Goal: Task Accomplishment & Management: Contribute content

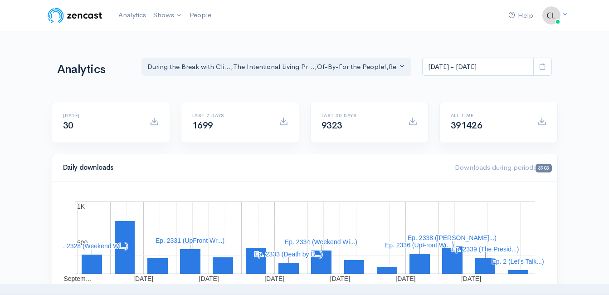
click at [540, 73] on span at bounding box center [542, 67] width 19 height 19
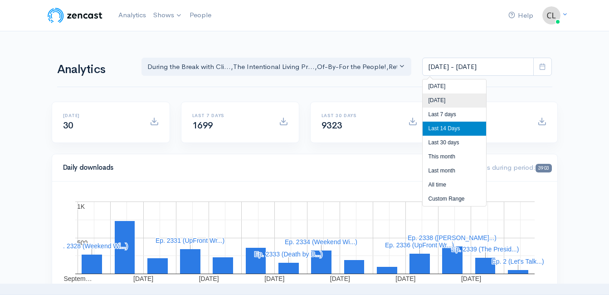
click at [482, 98] on li "[DATE]" at bounding box center [454, 100] width 63 height 14
type input "Sep 17, 2025 - Sep 17, 2025"
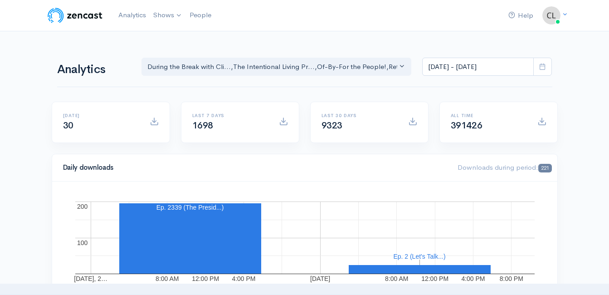
drag, startPoint x: 117, startPoint y: 36, endPoint x: 122, endPoint y: 29, distance: 8.1
click at [121, 16] on link "Analytics" at bounding box center [132, 14] width 35 height 19
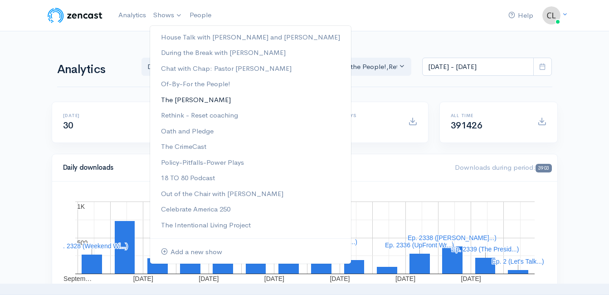
click at [185, 97] on link "The [PERSON_NAME]" at bounding box center [250, 100] width 201 height 16
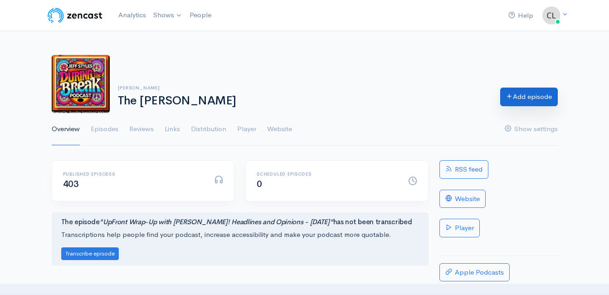
click at [523, 102] on link "Add episode" at bounding box center [529, 97] width 58 height 19
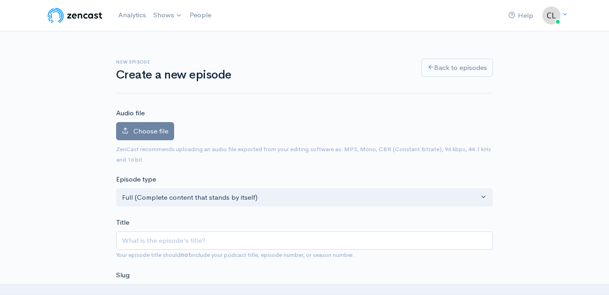
type input "D"
type input "d"
type input "De"
type input "de"
type input "Dea"
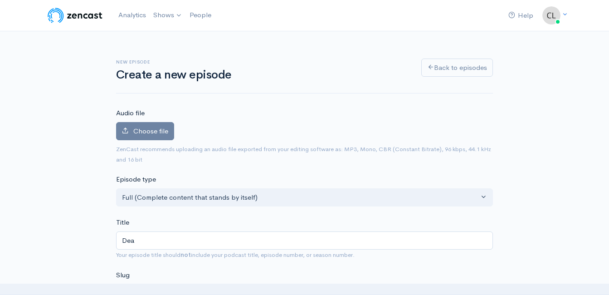
type input "dea"
type input "Deat"
type input "deat"
type input "Death"
type input "death"
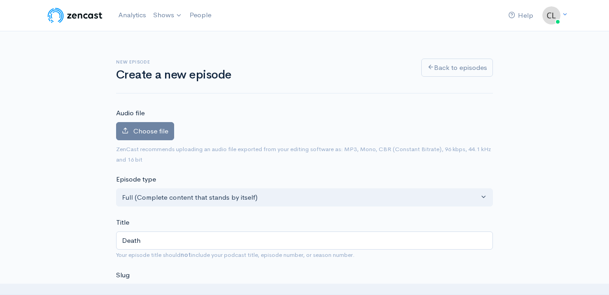
type input "Death b"
type input "death-b"
type input "Death by"
type input "death-by"
type input "Death by B"
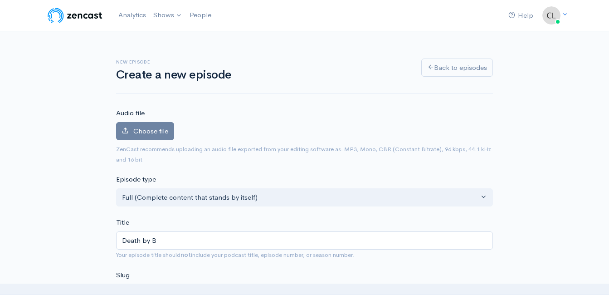
type input "death-by-b"
type input "Death by Bo"
type input "death-by-bo"
type input "Death by Boom"
type input "death-by-boom"
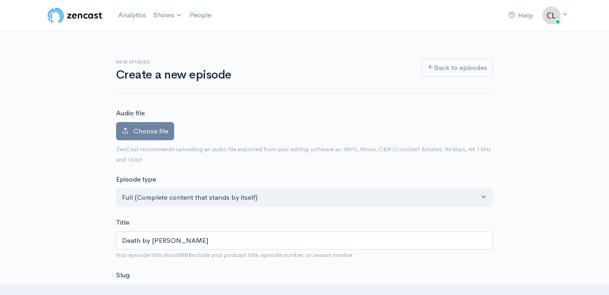
type input "Death by Boomer"
type input "death-by-boome"
type input "Death by Boomer"
type input "death-by-boomer"
type input "Death by Boomer w"
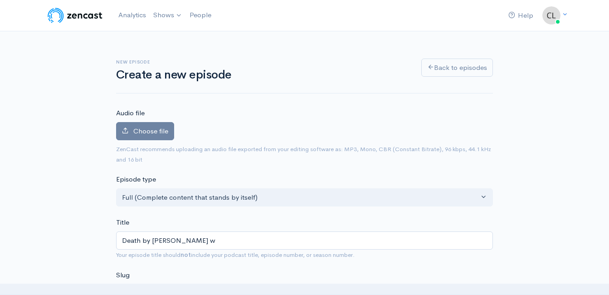
type input "death-by-boomer-w"
type input "Death by Boomer wit"
type input "death-by-boomer-wi"
type input "Death by Boomer with"
type input "death-by-boomer-with"
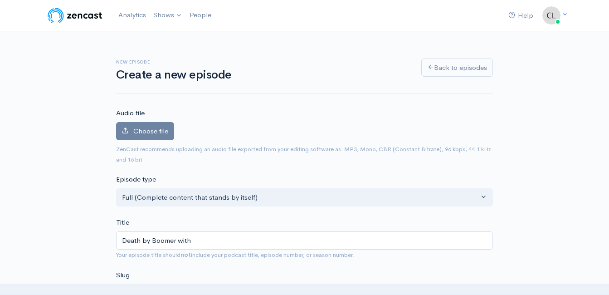
type input "Death by Boomer with J"
type input "death-by-boomer-with-j"
type input "Death by Boomer with Je"
type input "death-by-boomer-with-je"
type input "Death by Boomer with Jef"
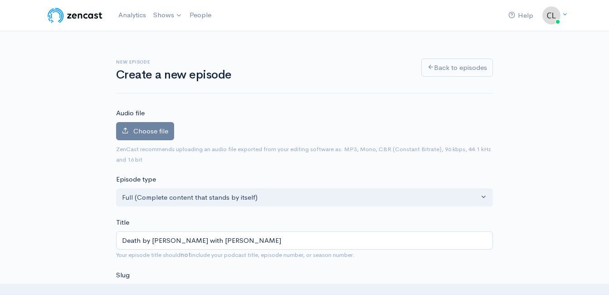
type input "death-by-boomer-with-jef"
type input "Death by Boomer with Jeff"
type input "death-by-boomer-with-jeff"
type input "Death by Boomer with Jeff S"
type input "death-by-boomer-with-jeff-s"
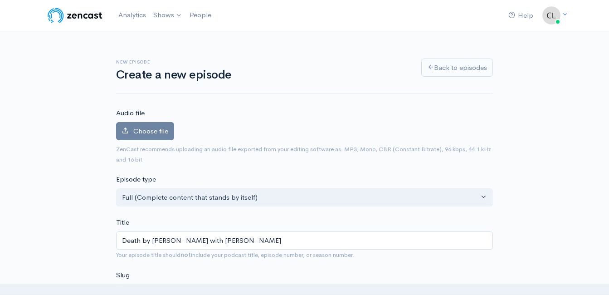
type input "Death by Boomer with Jeff St"
type input "death-by-boomer-with-jeff-st"
type input "Death by Boomer with Jeff Sty"
type input "death-by-boomer-with-jeff-sty"
type input "Death by Boomer with Jeff Styl"
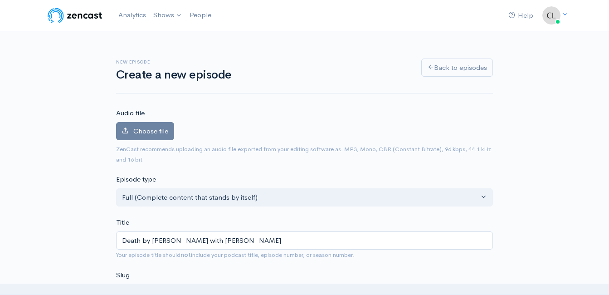
type input "death-by-boomer-with-jeff-styl"
type input "Death by Boomer with Jeff Style"
type input "death-by-boomer-with-jeff-style"
type input "Death by Boomer with Jeff Styles"
type input "death-by-boomer-with-jeff-styles"
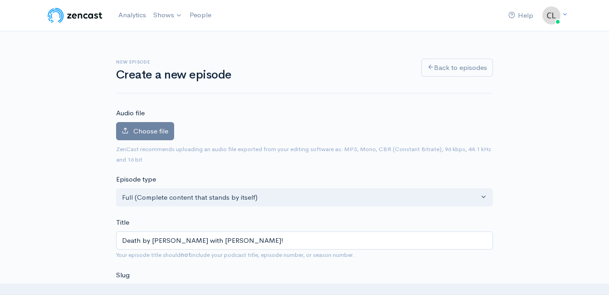
type input "Death by Boomer with Jeff Styles! B"
type input "death-by-boomer-with-jeff-styles-b"
type input "Death by Boomer with Jeff Styles! Be"
type input "death-by-boomer-with-jeff-styles-be"
type input "Death by Boomer with Jeff Styles! Be C"
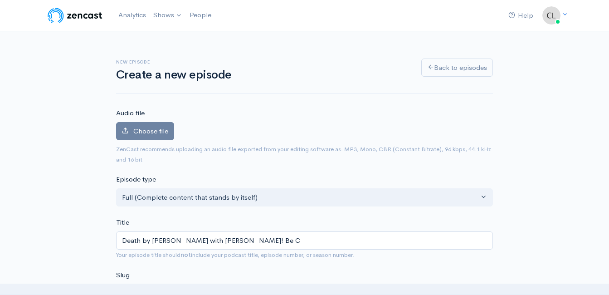
type input "death-by-boomer-with-jeff-styles-be-c"
type input "Death by Boomer with Jeff Styles! Be Ca"
type input "death-by-boomer-with-jeff-styles-be-ca"
type input "Death by Boomer with Jeff Styles! Be Car"
type input "death-by-boomer-with-jeff-styles-be-car"
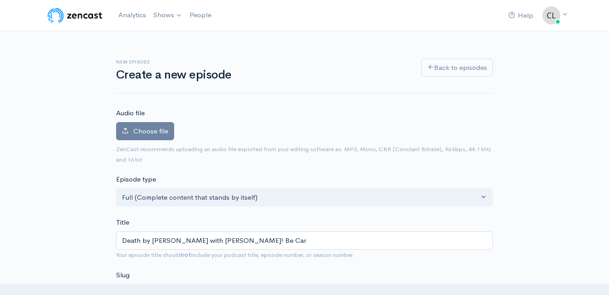
type input "Death by Boomer with Jeff Styles! Be Care"
type input "death-by-boomer-with-jeff-styles-be-care"
type input "Death by Boomer with Jeff Styles! Be Caref"
type input "death-by-boomer-with-jeff-styles-be-caref"
type input "Death by Boomer with Jeff Styles! Be Carefu"
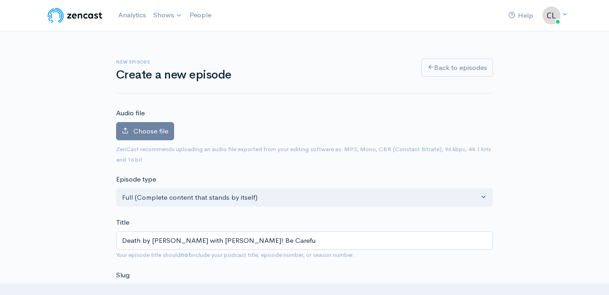
type input "death-by-boomer-with-jeff-styles-be-carefu"
type input "Death by Boomer with Jeff Styles! Be Careful"
type input "death-by-boomer-with-jeff-styles-be-careful"
type input "Death by Boomer with Jeff Styles! Be Careful - W"
type input "death-by-boomer-with-jeff-styles-be-careful-w"
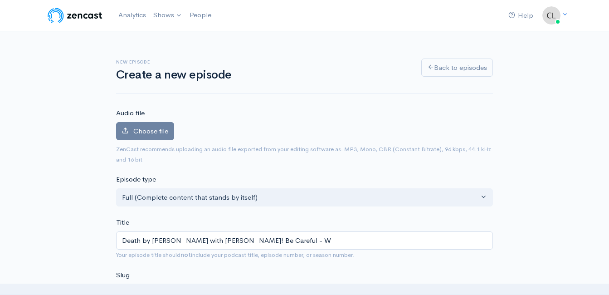
type input "Death by Boomer with Jeff Styles! Be Careful - We"
type input "death-by-boomer-with-jeff-styles-be-careful-we"
type input "Death by Boomer with Jeff Styles! Be Careful - We d"
type input "death-by-boomer-with-jeff-styles-be-careful-we-d"
type input "Death by Boomer with Jeff Styles! Be Careful - We"
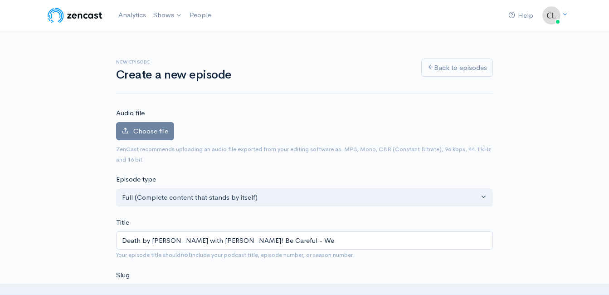
type input "death-by-boomer-with-jeff-styles-be-careful-we"
type input "Death by Boomer with Jeff Styles! Be Careful - We D"
type input "death-by-boomer-with-jeff-styles-be-careful-we-d"
type input "Death by Boomer with Jeff Styles! Be Careful - We Don"
type input "death-by-boomer-with-jeff-styles-be-careful-we-don"
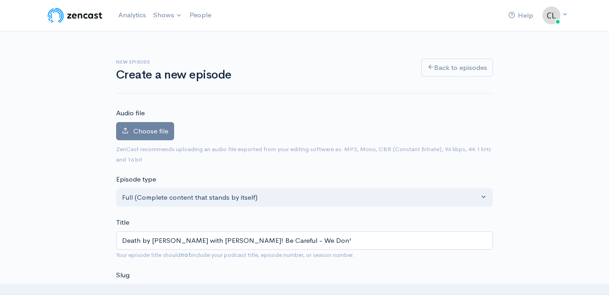
type input "Death by Boomer with Jeff Styles! Be Careful - We Don't"
type input "death-by-boomer-with-jeff-styles-be-careful-we-dont"
type input "Death by Boomer with Jeff Styles! Be Careful - We Don't W"
type input "death-by-boomer-with-jeff-styles-be-careful-we-dont-w"
type input "Death by Boomer with Jeff Styles! Be Careful - We Don't Wa"
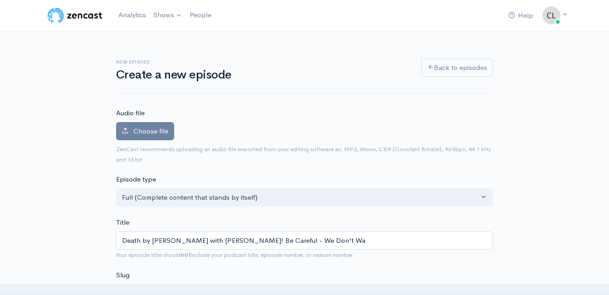
type input "death-by-boomer-with-jeff-styles-be-careful-we-dont-wa"
type input "Death by Boomer with Jeff Styles! Be Careful - We Don't Wan"
type input "death-by-boomer-with-jeff-styles-be-careful-we-dont-wan"
type input "Death by Boomer with Jeff Styles! Be Careful - We Don't Want"
type input "death-by-boomer-with-jeff-styles-be-careful-we-dont-want"
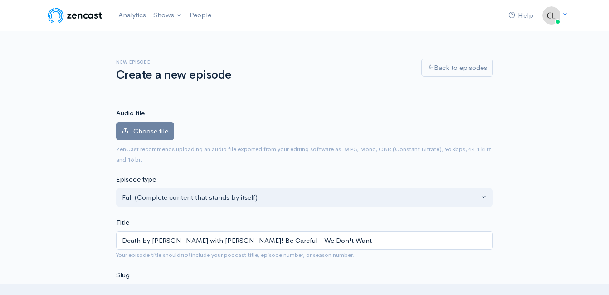
type input "Death by Boomer with Jeff Styles! Be Careful - We Don't Want a"
type input "death-by-boomer-with-jeff-styles-be-careful-we-dont-want-a"
type input "Death by Boomer with Jeff Styles! Be Careful - We Don't Want a B"
type input "death-by-boomer-with-jeff-styles-be-careful-we-dont-want-a-b"
type input "Death by Boomer with Jeff Styles! Be Careful - We Don't Want a Bo"
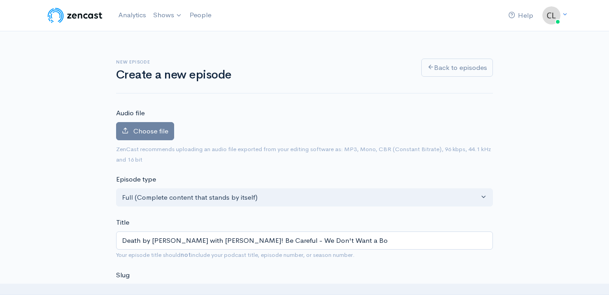
type input "death-by-boomer-with-jeff-styles-be-careful-we-dont-want-a-bo"
type input "Death by Boomer with Jeff Styles! Be Careful - We Don't Want a Bor"
type input "death-by-boomer-with-jeff-styles-be-careful-we-dont-want-a-bor"
type input "Death by Boomer with Jeff Styles! Be Careful - We Don't Want a Borin"
type input "death-by-boomer-with-jeff-styles-be-careful-we-dont-want-a-borin"
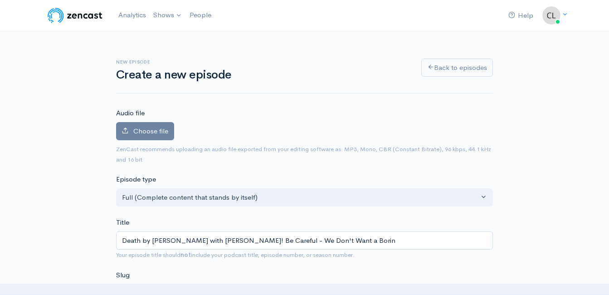
type input "Death by Boomer with Jeff Styles! Be Careful - We Don't Want a Boring"
type input "death-by-boomer-with-jeff-styles-be-careful-we-dont-want-a-boring"
type input "Death by Boomer with Jeff Styles! Be Careful - We Don't Want a Boring C"
type input "death-by-boomer-with-jeff-styles-be-careful-we-dont-want-a-boring-c"
type input "Death by Boomer with Jeff Styles! Be Careful - We Don't Want a Boring Co"
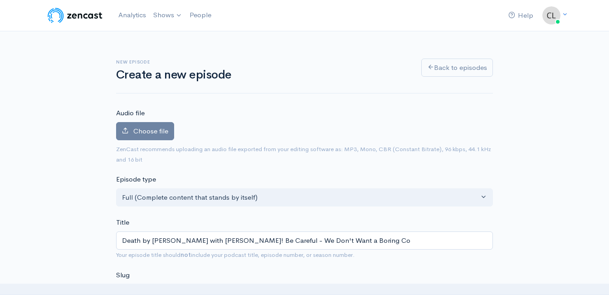
type input "death-by-boomer-with-jeff-styles-be-careful-we-dont-want-a-boring-co"
type input "Death by Boomer with Jeff Styles! Be Careful - We Don't Want a Boring Cou"
type input "death-by-boomer-with-jeff-styles-be-careful-we-dont-want-a-boring-cou"
type input "Death by Boomer with Jeff Styles! Be Careful - We Don't Want a Boring Coun"
type input "death-by-boomer-with-jeff-styles-be-careful-we-dont-want-a-boring-coun"
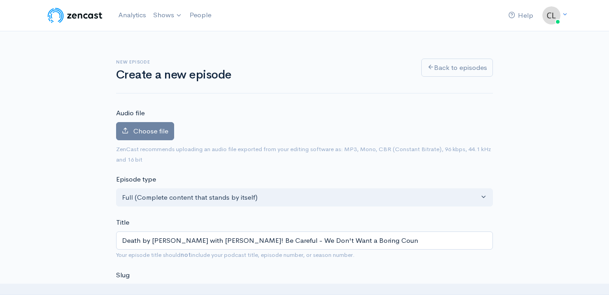
type input "Death by Boomer with Jeff Styles! Be Careful - We Don't Want a Boring Count"
type input "death-by-boomer-with-jeff-styles-be-careful-we-dont-want-a-boring-count"
type input "Death by Boomer with Jeff Styles! Be Careful - We Don't Want a Boring Countr"
type input "death-by-boomer-with-jeff-styles-be-careful-we-dont-want-a-boring-countr"
type input "Death by Boomer with Jeff Styles! Be Careful - We Don't Want a Boring Country"
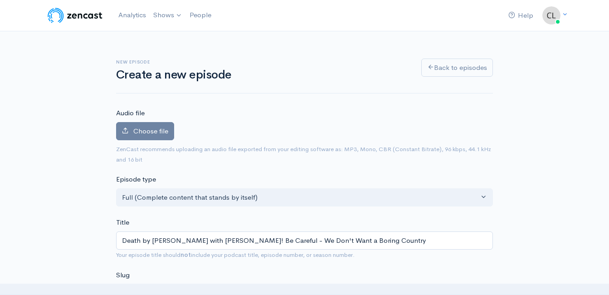
type input "death-by-boomer-with-jeff-styles-be-careful-we-dont-want-a-boring-country"
type input "Death by Boomer with Jeff Styles! Be Careful - We Don't Want a Boring Country! …"
type input "death-by-boomer-with-jeff-styles-be-careful-we-dont-want-a-boring-country-p"
type input "Death by Boomer with Jeff Styles! Be Careful - We Don't Want a Boring Country! …"
type input "death-by-boomer-with-jeff-styles-be-careful-we-dont-want-a-boring-country-po"
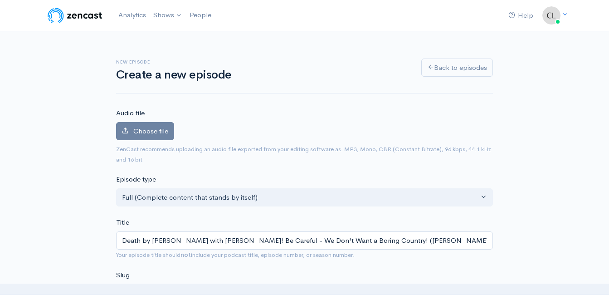
type input "Death by Boomer with Jeff Styles! Be Careful - We Don't Want a Boring Country! …"
type input "death-by-boomer-with-jeff-styles-be-careful-we-dont-want-a-boring-country-poer"
type input "Death by Boomer with Jeff Styles! Be Careful - We Don't Want a Boring Country! …"
type input "death-by-boomer-with-jeff-styles-be-careful-we-dont-want-a-boring-country-poe"
type input "Death by Boomer with Jeff Styles! Be Careful - We Don't Want a Boring Country! …"
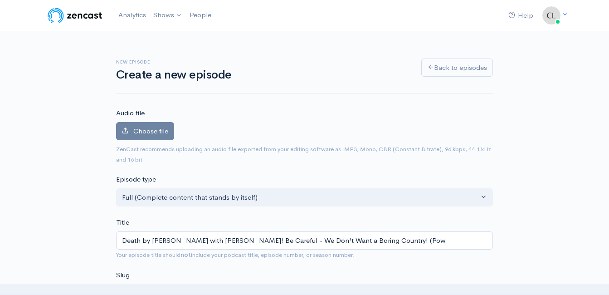
type input "death-by-boomer-with-jeff-styles-be-careful-we-dont-want-a-boring-country-pow"
type input "Death by Boomer with Jeff Styles! Be Careful - We Don't Want a Boring Country! …"
type input "death-by-boomer-with-jeff-styles-be-careful-we-dont-want-a-boring-country-power"
type input "Death by Boomer with Jeff Styles! Be Careful - We Don't Want a Boring Country! …"
type input "death-by-boomer-with-jeff-styles-be-careful-we-dont-want-a-boring-country-powere"
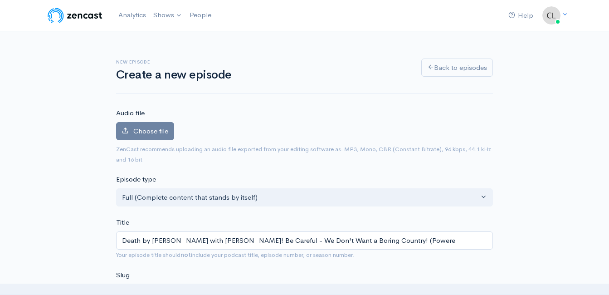
type input "Death by Boomer with Jeff Styles! Be Careful - We Don't Want a Boring Country! …"
type input "death-by-boomer-with-jeff-styles-be-careful-we-dont-want-a-boring-country-power…"
type input "Death by Boomer with Jeff Styles! Be Careful - We Don't Want a Boring Country! …"
type input "death-by-boomer-with-jeff-styles-be-careful-we-dont-want-a-boring-country-power…"
type input "Death by Boomer with Jeff Styles! Be Careful - We Don't Want a Boring Country! …"
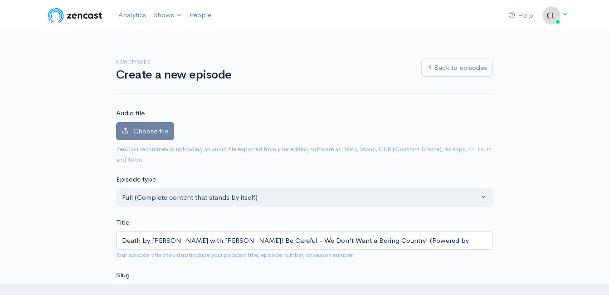
type input "death-by-boomer-with-jeff-styles-be-careful-we-dont-want-a-boring-country-power…"
type input "Death by Boomer with Jeff Styles! Be Careful - We Don't Want a Boring Country! …"
type input "death-by-boomer-with-jeff-styles-be-careful-we-dont-want-a-boring-country-power…"
type input "Death by Boomer with Jeff Styles! Be Careful - We Don't Want a Boring Country! …"
type input "death-by-boomer-with-jeff-styles-be-careful-we-dont-want-a-boring-country-power…"
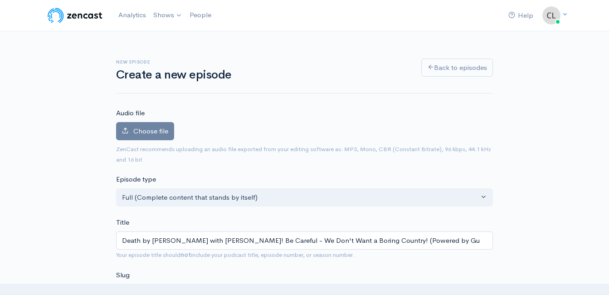
type input "Death by Boomer with Jeff Styles! Be Careful - We Don't Want a Boring Country! …"
type input "death-by-boomer-with-jeff-styles-be-careful-we-dont-want-a-boring-country-power…"
type input "Death by Boomer with Jeff Styles! Be Careful - We Don't Want a Boring Country! …"
type input "death-by-boomer-with-jeff-styles-be-careful-we-dont-want-a-boring-country-power…"
type input "Death by Boomer with Jeff Styles! Be Careful - We Don't Want a Boring Country! …"
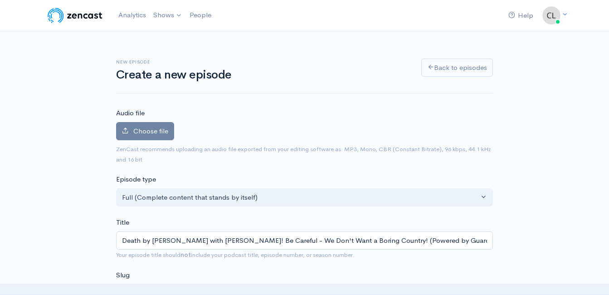
type input "death-by-boomer-with-jeff-styles-be-careful-we-dont-want-a-boring-country-power…"
type input "Death by Boomer with Jeff Styles! Be Careful - We Don't Want a Boring Country! …"
type input "death-by-boomer-with-jeff-styles-be-careful-we-dont-want-a-boring-country-power…"
type input "Death by Boomer with Jeff Styles! Be Careful - We Don't Want a Boring Country! …"
type input "death-by-boomer-with-jeff-styles-be-careful-we-dont-want-a-boring-country-power…"
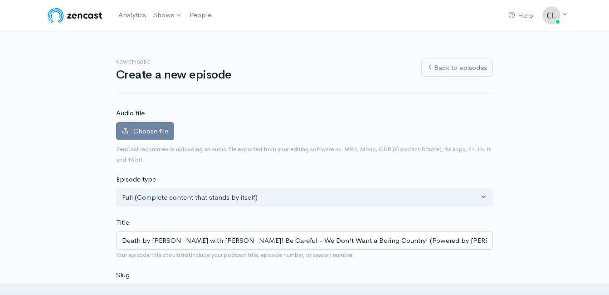
type input "Death by Boomer with Jeff Styles! Be Careful - We Don't Want a Boring Country! …"
type input "death-by-boomer-with-jeff-styles-be-careful-we-dont-want-a-boring-country-power…"
type input "Death by Boomer with Jeff Styles! Be Careful - We Don't Want a Boring Country! …"
type input "death-by-boomer-with-jeff-styles-be-careful-we-dont-want-a-boring-country-power…"
type input "Death by Boomer with Jeff Styles! Be Careful - We Don't Want a Boring Country! …"
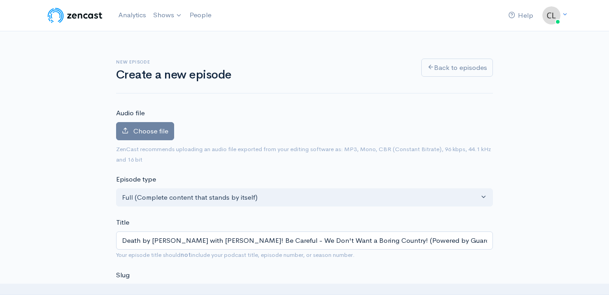
type input "death-by-boomer-with-jeff-styles-be-careful-we-dont-want-a-boring-country-power…"
type input "Death by Boomer with Jeff Styles! Be Careful - We Don't Want a Boring Country! …"
type input "death-by-boomer-with-jeff-styles-be-careful-we-dont-want-a-boring-country-power…"
type input "Death by Boomer with Jeff Styles! Be Careful - We Don't Want a Boring Country! …"
type input "death-by-boomer-with-jeff-styles-be-careful-we-dont-want-a-boring-country-power…"
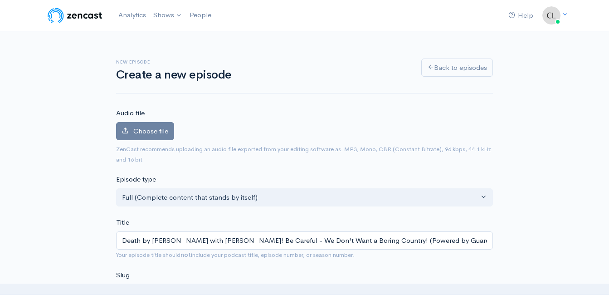
type input "Death by Boomer with Jeff Styles! Be Careful - We Don't Want a Boring Country! …"
type input "death-by-boomer-with-jeff-styles-be-careful-we-dont-want-a-boring-country-power…"
type input "Death by Boomer with Jeff Styles! Be Careful - We Don't Want a Boring Country! …"
type input "death-by-boomer-with-jeff-styles-be-careful-we-dont-want-a-boring-country-power…"
type input "Death by Boomer with Jeff Styles! Be Careful - We Don't Want a Boring Country! …"
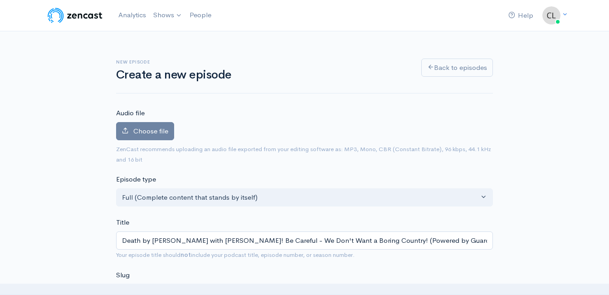
type input "death-by-boomer-with-jeff-styles-be-careful-we-dont-want-a-boring-country-power…"
type input "Death by Boomer with Jeff Styles! Be Careful - We Don't Want a Boring Country! …"
type input "death-by-boomer-with-jeff-styles-be-careful-we-dont-want-a-boring-country-power…"
type input "Death by Boomer with Jeff Styles! Be Careful - We Don't Want a Boring Country! …"
type input "death-by-boomer-with-jeff-styles-be-careful-we-dont-want-a-boring-country-power…"
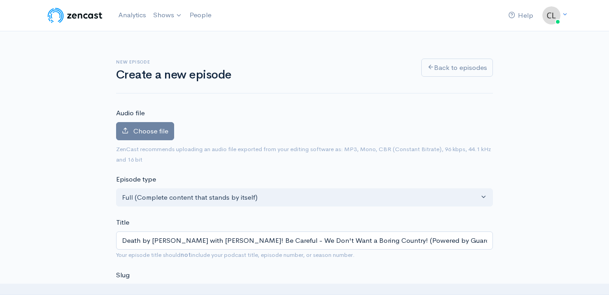
type input "Death by Boomer with Jeff Styles! Be Careful - We Don't Want a Boring Country! …"
type input "death-by-boomer-with-jeff-styles-be-careful-we-dont-want-a-boring-country-power…"
type input "Death by Boomer with Jeff Styles! Be Careful - We Don't Want a Boring Country! …"
type input "death-by-boomer-with-jeff-styles-be-careful-we-dont-want-a-boring-country-power…"
type input "Death by Boomer with Jeff Styles! Be Careful - We Don't Want a Boring Country! …"
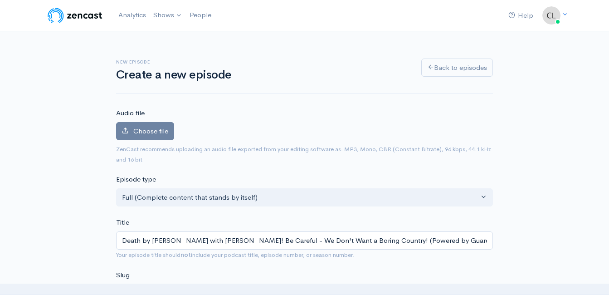
type input "death-by-boomer-with-jeff-styles-be-careful-we-dont-want-a-boring-country-power…"
type input "Death by Boomer with Jeff Styles! Be Careful - We Don't Want a Boring Country! …"
type input "death-by-boomer-with-jeff-styles-be-careful-we-dont-want-a-boring-country-power…"
type input "Death by Boomer with Jeff Styles! Be Careful - We Don't Want a Boring Country! …"
type input "death-by-boomer-with-jeff-styles-be-careful-we-dont-want-a-boring-country-power…"
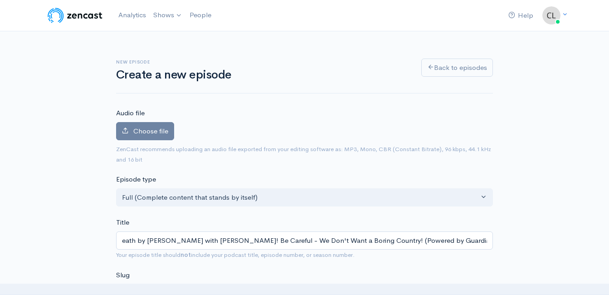
type input "Death by Boomer with Jeff Styles! Be Careful - We Don't Want a Boring Country! …"
type input "death-by-boomer-with-jeff-styles-be-careful-we-dont-want-a-boring-country-power…"
type input "Death by Boomer with Jeff Styles! Be Careful - We Don't Want a Boring Country! …"
type input "death-by-boomer-with-jeff-styles-be-careful-we-dont-want-a-boring-country-power…"
type input "Death by Boomer with Jeff Styles! Be Careful - We Don't Want a Boring Country! …"
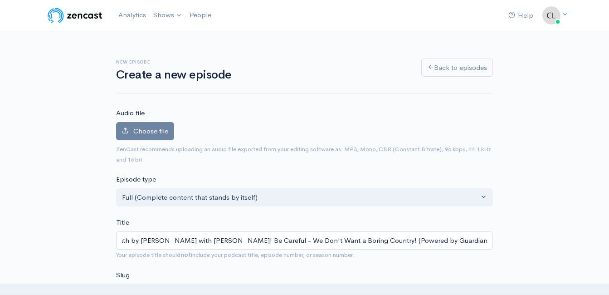
type input "death-by-boomer-with-jeff-styles-be-careful-we-dont-want-a-boring-country-power…"
click at [229, 243] on input "Death by Boomer with Jeff Styles! Be Careful - We Don't Want a Boring Country! …" at bounding box center [304, 240] width 377 height 19
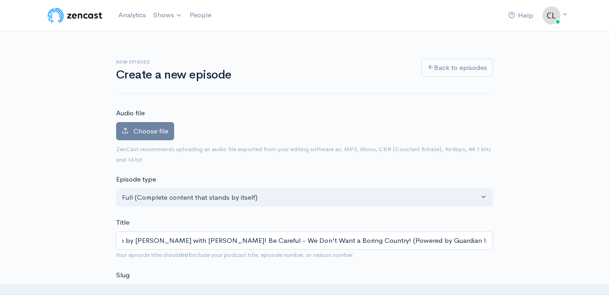
type input "Death by Boomer with Jeff Styles! Be Careful - We Don't Want a Boring Country! …"
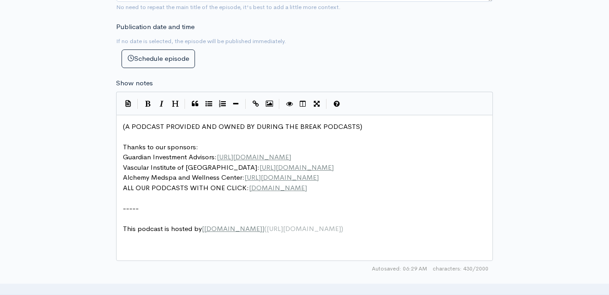
scroll to position [4, 0]
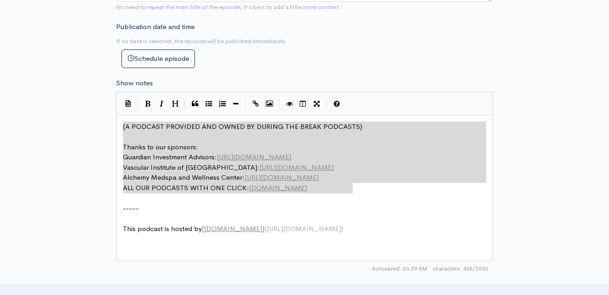
drag, startPoint x: 356, startPoint y: 188, endPoint x: 112, endPoint y: 127, distance: 250.9
type textarea "​(A PODCAST PROVIDED AND OWNED BY DURING THE BREAK PODCASTS) Thanks to our spon…"
paste textarea
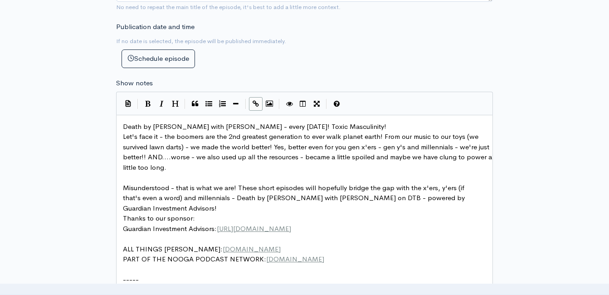
click at [353, 125] on pre "Death by Boomer with Jeff Styles - every Wednesday! Toxic Masculinity!" at bounding box center [308, 127] width 374 height 10
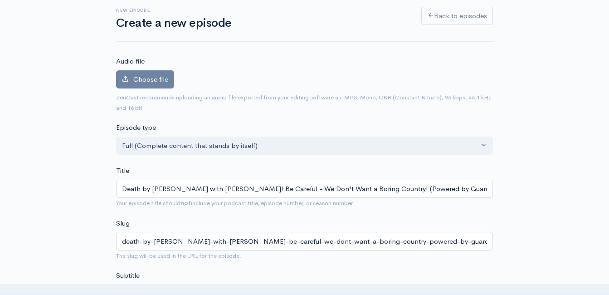
scroll to position [45, 0]
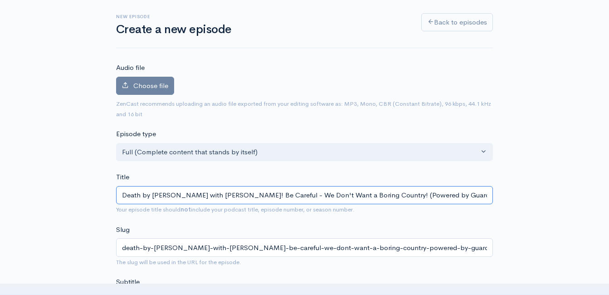
drag, startPoint x: 369, startPoint y: 195, endPoint x: 229, endPoint y: 200, distance: 140.2
click at [229, 200] on input "Death by Boomer with Jeff Styles! Be Careful - We Don't Want a Boring Country! …" at bounding box center [304, 195] width 377 height 19
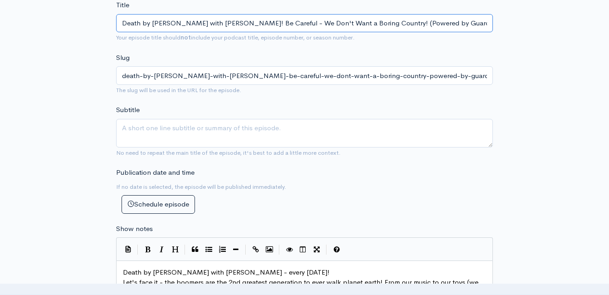
scroll to position [272, 0]
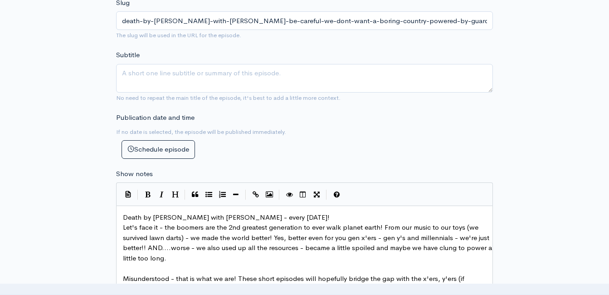
type textarea "​"
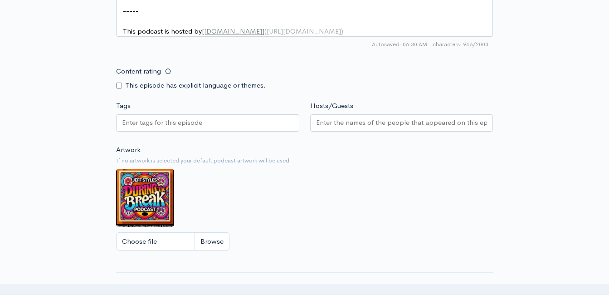
scroll to position [635, 0]
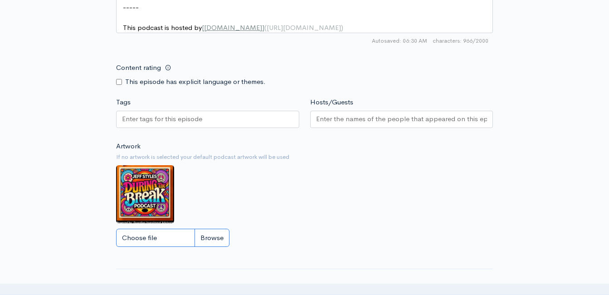
click at [213, 239] on input "Choose file" at bounding box center [172, 238] width 113 height 19
type input "C:\fakepath\DBBoomLOGO.JPG"
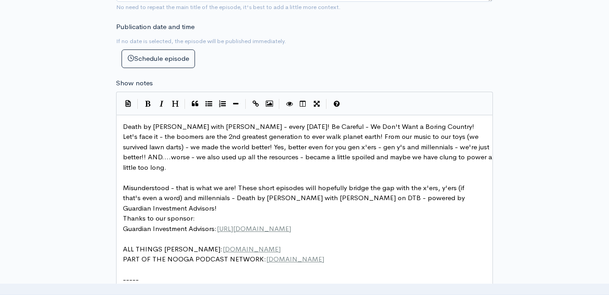
scroll to position [1, 0]
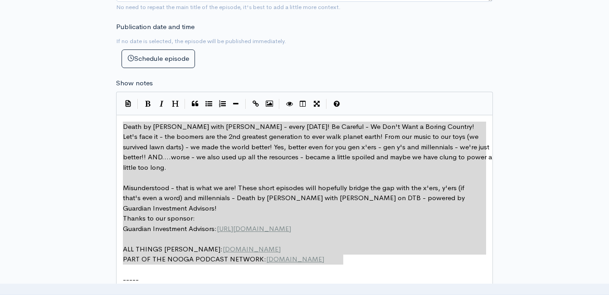
drag, startPoint x: 277, startPoint y: 227, endPoint x: 118, endPoint y: 129, distance: 187.1
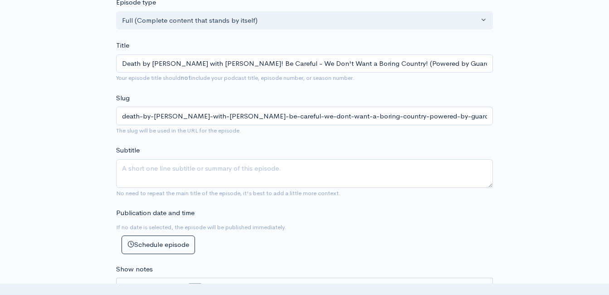
scroll to position [0, 0]
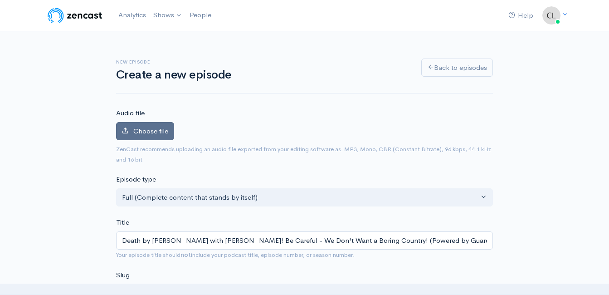
click at [157, 123] on label "Choose file" at bounding box center [145, 131] width 58 height 19
click at [0, 0] on input "Choose file" at bounding box center [0, 0] width 0 height 0
type textarea "Death by Boomer with Jeff Styles - every Wednesday! Be Careful - We Don't Want …"
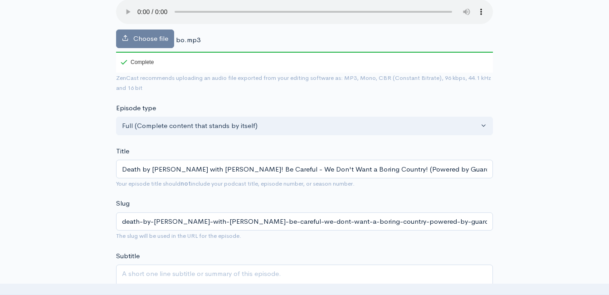
scroll to position [136, 0]
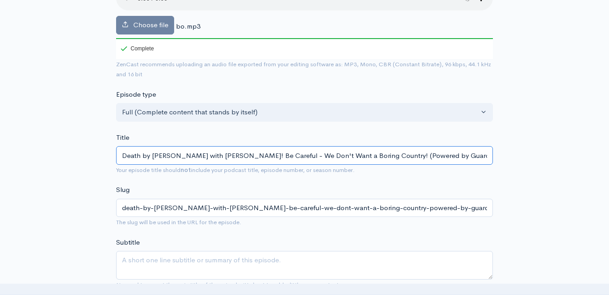
click at [262, 153] on input "Death by Boomer with Jeff Styles! Be Careful - We Don't Want a Boring Country! …" at bounding box center [304, 155] width 377 height 19
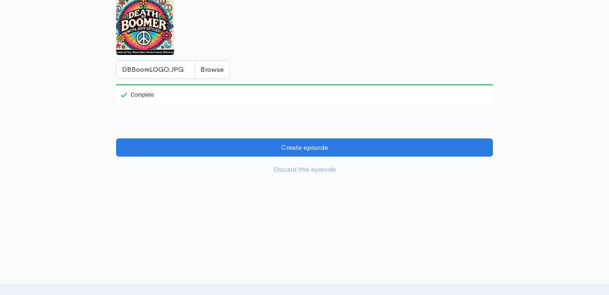
scroll to position [862, 0]
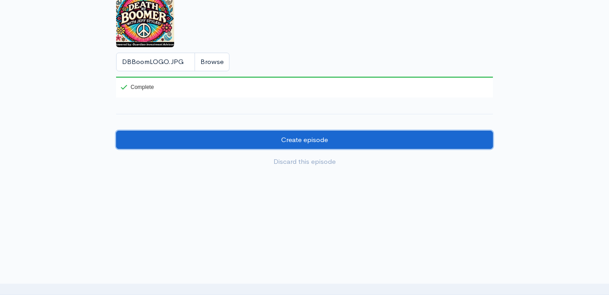
click at [317, 147] on input "Create episode" at bounding box center [304, 140] width 377 height 19
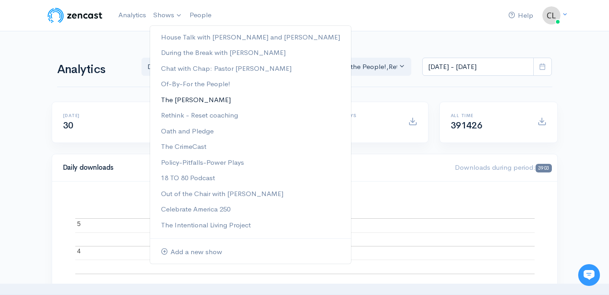
click at [192, 101] on link "The [PERSON_NAME]" at bounding box center [250, 100] width 201 height 16
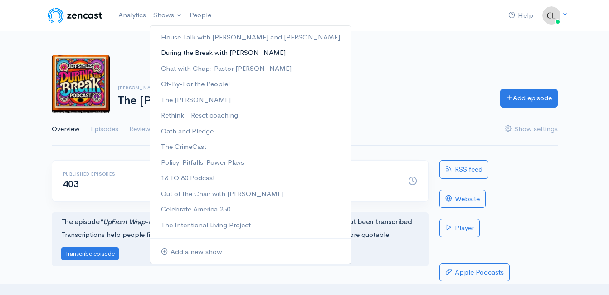
click at [179, 52] on link "During the Break with [PERSON_NAME]" at bounding box center [250, 53] width 201 height 16
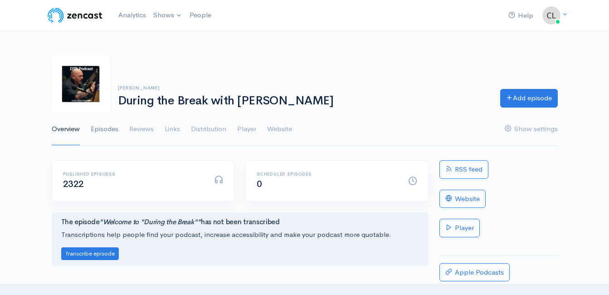
click at [107, 132] on link "Episodes" at bounding box center [105, 129] width 28 height 33
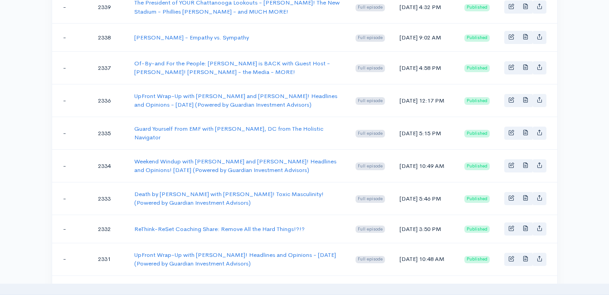
scroll to position [227, 0]
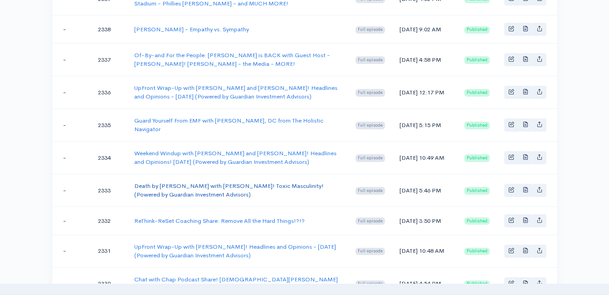
click at [212, 188] on link "Death by [PERSON_NAME] with [PERSON_NAME]! Toxic Masculinity! (Powered by Guard…" at bounding box center [229, 190] width 190 height 17
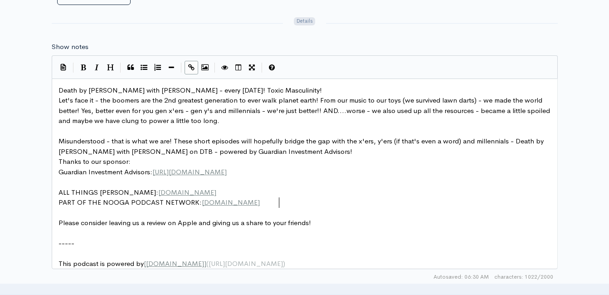
scroll to position [1, 0]
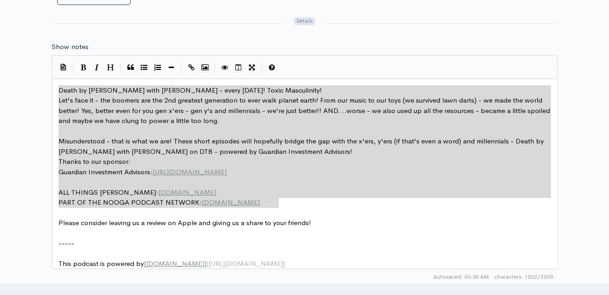
drag, startPoint x: 286, startPoint y: 203, endPoint x: 141, endPoint y: 109, distance: 172.9
type textarea "Death by Boomer with Jeff Styles - every Wednesday! Toxic Masculinity! Let's fa…"
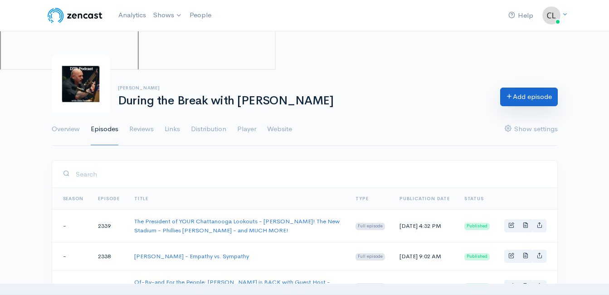
click at [526, 93] on link "Add episode" at bounding box center [529, 97] width 58 height 19
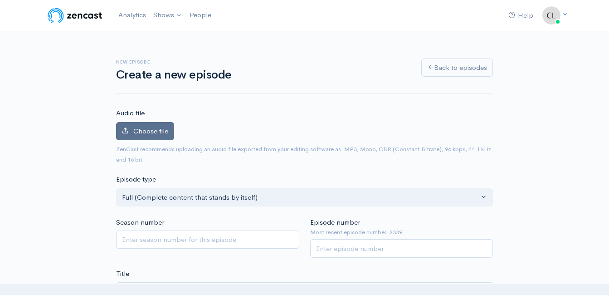
click at [153, 139] on label "Choose file" at bounding box center [145, 131] width 58 height 19
click at [0, 0] on input "Choose file" at bounding box center [0, 0] width 0 height 0
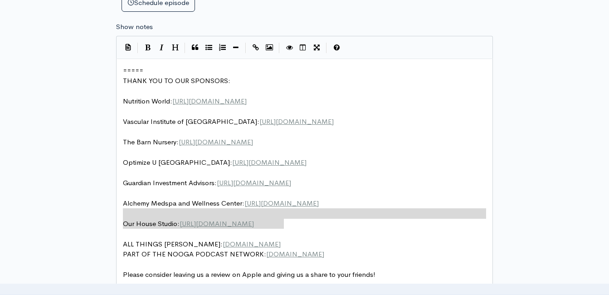
scroll to position [4, 0]
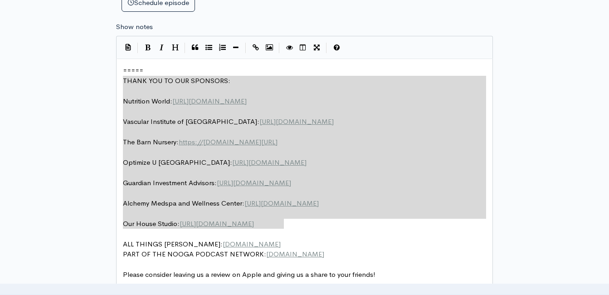
type textarea "===== THANK YOU TO OUR SPONSORS: Nutrition World: https://nutritionw.com/ Vascu…"
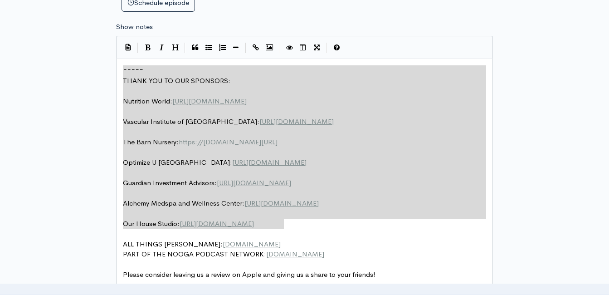
drag, startPoint x: 304, startPoint y: 221, endPoint x: 97, endPoint y: 65, distance: 258.4
drag, startPoint x: 392, startPoint y: 230, endPoint x: 385, endPoint y: 244, distance: 15.8
click at [392, 230] on pre "​" at bounding box center [308, 234] width 374 height 10
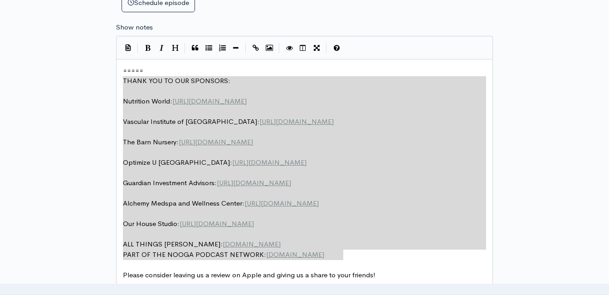
drag, startPoint x: 364, startPoint y: 257, endPoint x: 101, endPoint y: 71, distance: 321.7
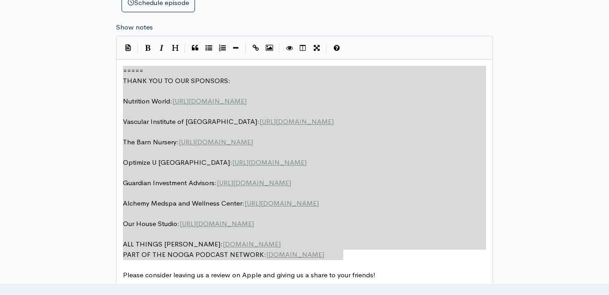
type textarea "​===== THANK YOU TO OUR SPONSORS: Nutrition World: https://nutritionw.com/ Vasc…"
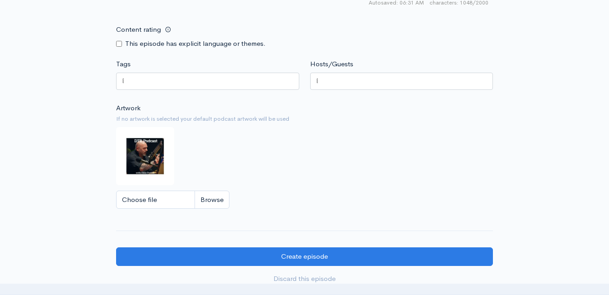
scroll to position [838, 0]
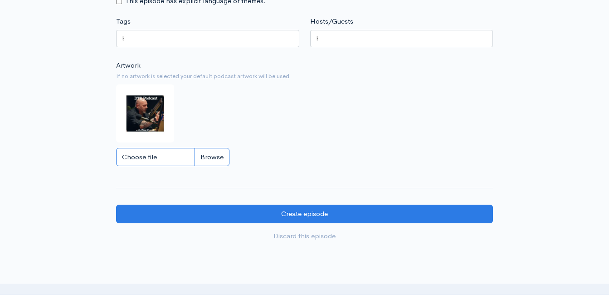
click at [215, 166] on input "Choose file" at bounding box center [172, 157] width 113 height 19
type input "C:\fakepath\DBBoomLOGO.JPG"
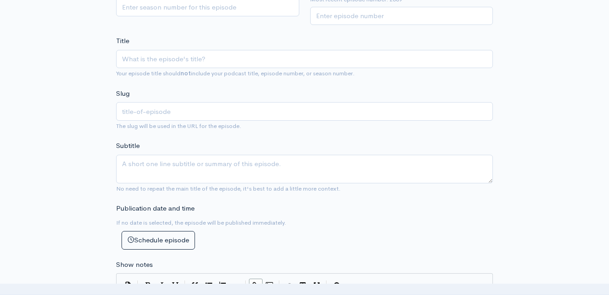
scroll to position [248, 0]
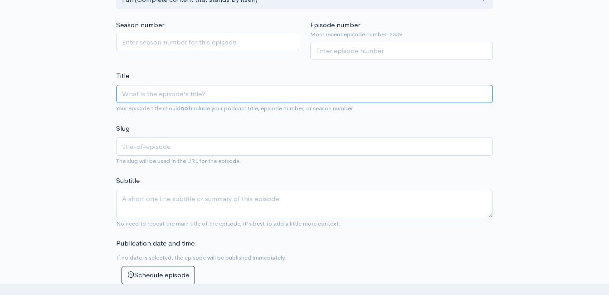
paste input "Death by Boomer with Jeff Styles! Be Careful - We Don't Want a Boring Country! …"
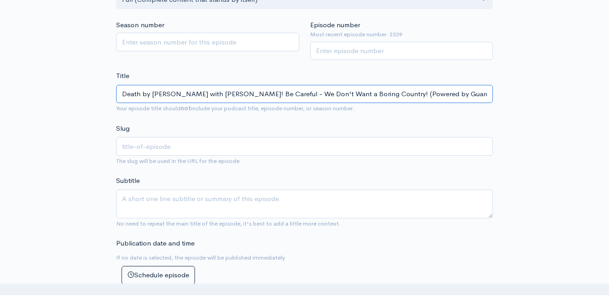
scroll to position [0, 17]
type input "Death by Boomer with Jeff Styles! Be Careful - We Don't Want a Boring Country! …"
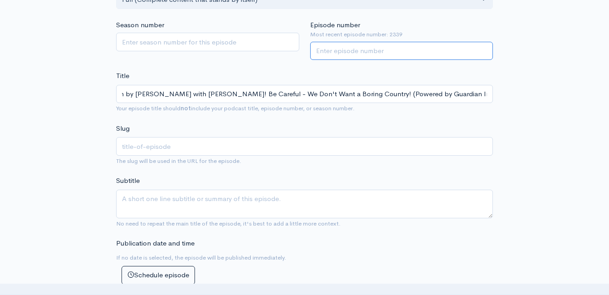
type input "death-by-boomer-with-jeff-styles-be-careful-we-dont-want-a-boring-country-power…"
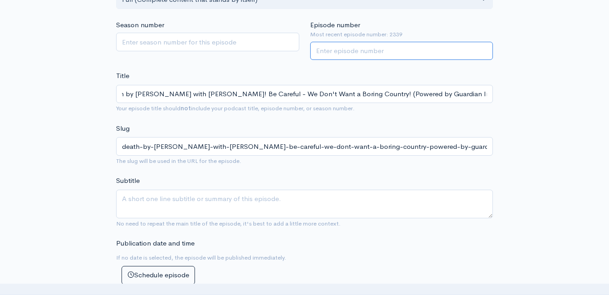
scroll to position [0, 0]
click at [358, 57] on input "Episode number" at bounding box center [401, 51] width 183 height 19
type input "2340"
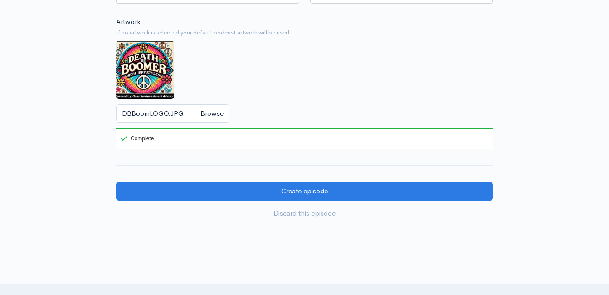
scroll to position [883, 0]
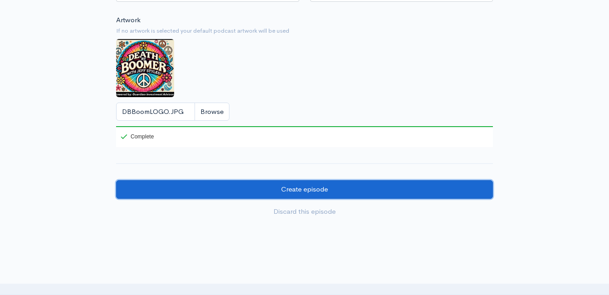
click at [243, 195] on input "Create episode" at bounding box center [304, 189] width 377 height 19
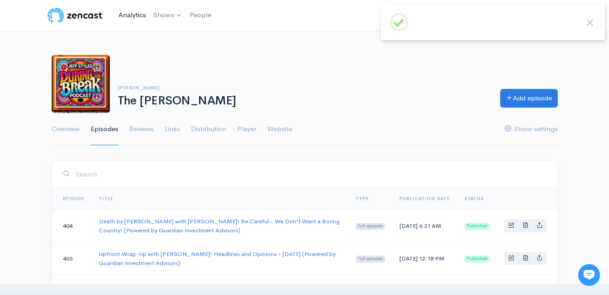
click at [140, 17] on link "Analytics" at bounding box center [132, 14] width 35 height 19
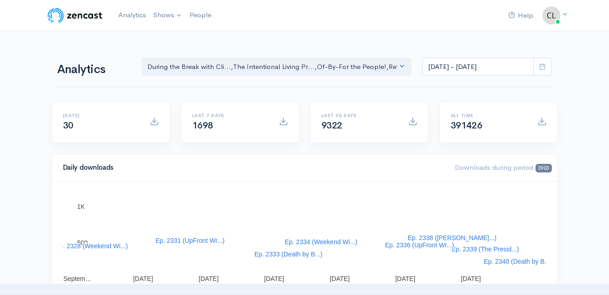
click at [234, 45] on div "Analytics During the Break with Cli... The Intentional Living Pr... Of-By-For t…" at bounding box center [304, 66] width 495 height 44
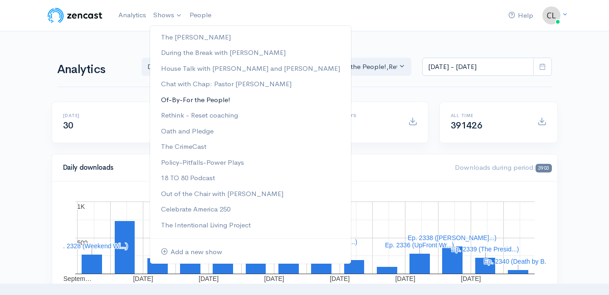
click at [200, 95] on link "Of-By-For the People!" at bounding box center [250, 100] width 201 height 16
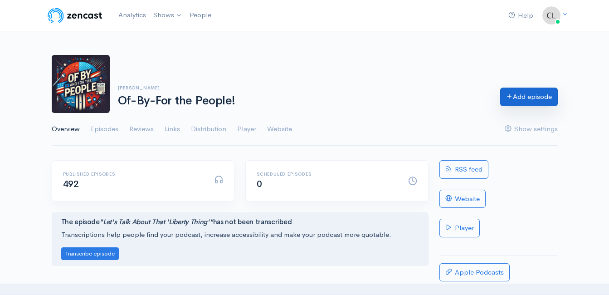
click at [521, 100] on link "Add episode" at bounding box center [529, 97] width 58 height 19
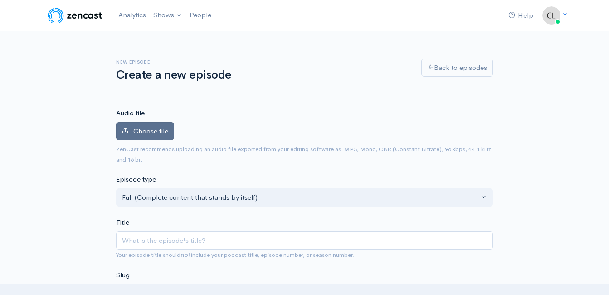
click at [164, 130] on span "Choose file" at bounding box center [150, 131] width 35 height 9
click at [0, 0] on input "Choose file" at bounding box center [0, 0] width 0 height 0
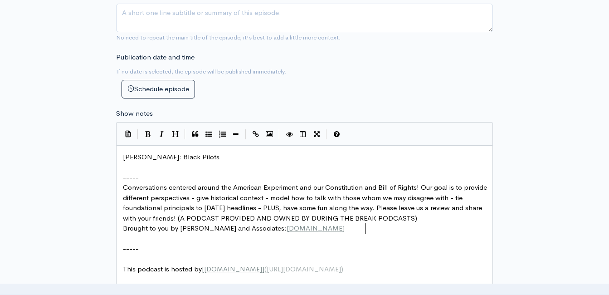
scroll to position [3, 0]
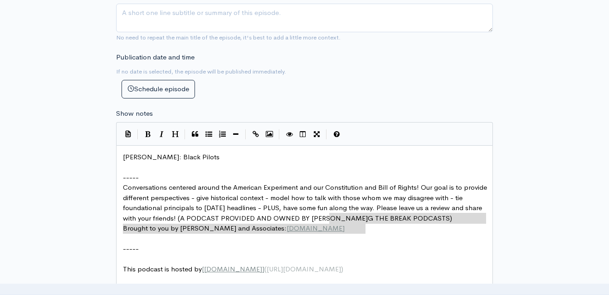
type textarea "t - model how to talk with those whom we may disagree with - tie foundational p…"
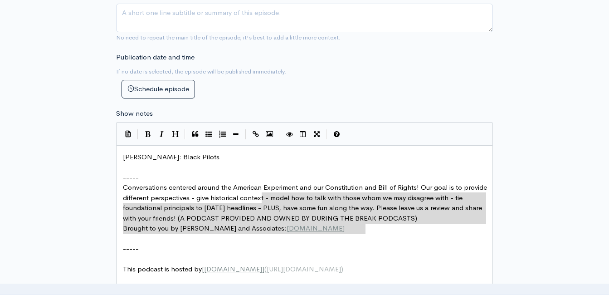
drag, startPoint x: 368, startPoint y: 229, endPoint x: 317, endPoint y: 214, distance: 53.4
click at [267, 182] on pre "-----" at bounding box center [308, 177] width 374 height 10
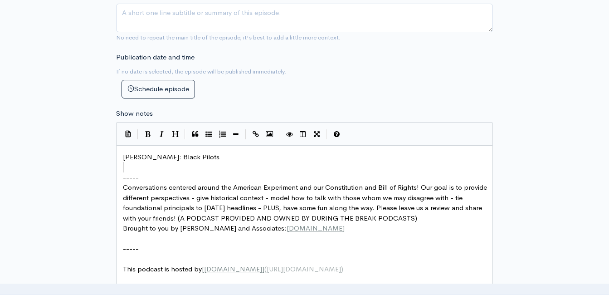
click at [243, 163] on pre "​" at bounding box center [308, 167] width 374 height 10
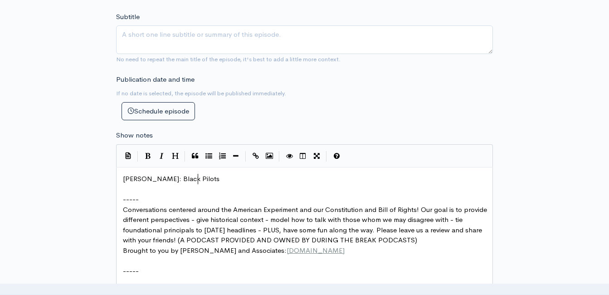
scroll to position [383, 0]
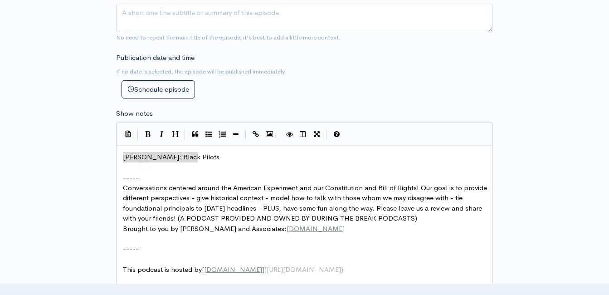
type textarea "​Charlie Kirk: Black Pilots"
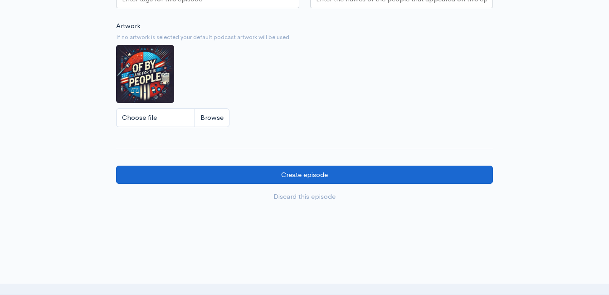
scroll to position [791, 0]
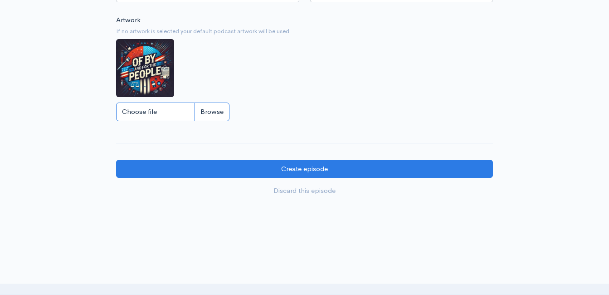
click at [211, 121] on input "Choose file" at bounding box center [172, 111] width 113 height 19
type input "C:\fakepath\5.jpg"
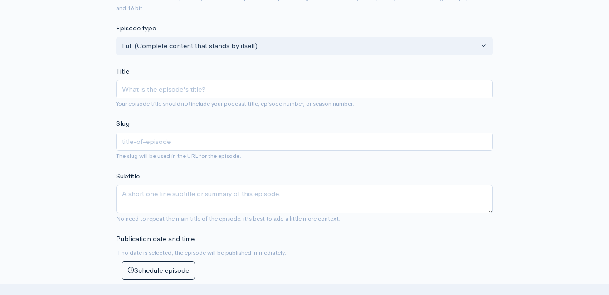
scroll to position [156, 0]
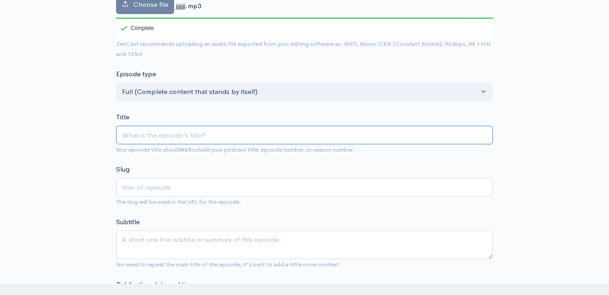
paste input "Article 3 - Section 2: Cases the Federal Courts Can Hear!"
click at [123, 131] on input "Article 3 - Section 2: Cases the Federal Courts Can Hear!" at bounding box center [304, 135] width 377 height 19
type input "CArticle 3 - Section 2: Cases the Federal Courts Can Hear!"
type input "carticle-3-section-2-cases-the-federal-courts-can-hear"
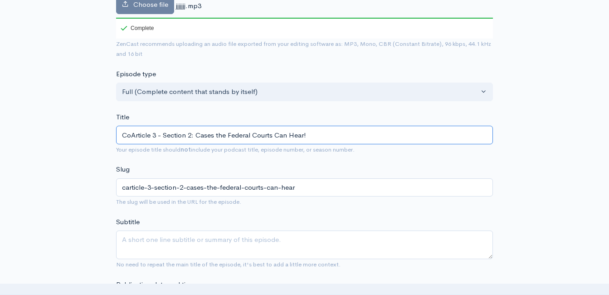
type input "ConArticle 3 - Section 2: Cases the Federal Courts Can Hear!"
type input "conarticle-3-section-2-cases-the-federal-courts-can-hear"
type input "ConsArticle 3 - Section 2: Cases the Federal Courts Can Hear!"
type input "consarticle-3-section-2-cases-the-federal-courts-can-hear"
type input "ConstArticle 3 - Section 2: Cases the Federal Courts Can Hear!"
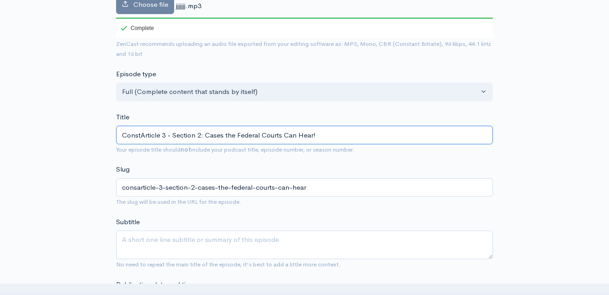
type input "constarticle-3-section-2-cases-the-federal-courts-can-hear"
type input "ConstiArticle 3 - Section 2: Cases the Federal Courts Can Hear!"
type input "constiarticle-3-section-2-cases-the-federal-courts-can-hear"
type input "ConstitArticle 3 - Section 2: Cases the Federal Courts Can Hear!"
type input "constitarticle-3-section-2-cases-the-federal-courts-can-hear"
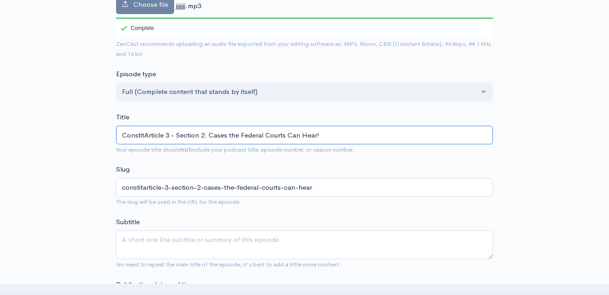
type input "ConstituArticle 3 - Section 2: Cases the Federal Courts Can Hear!"
type input "constituarticle-3-section-2-cases-the-federal-courts-can-hear"
type input "ConstitutArticle 3 - Section 2: Cases the Federal Courts Can Hear!"
type input "constitutarticle-3-section-2-cases-the-federal-courts-can-hear"
type input "ConstitutiArticle 3 - Section 2: Cases the Federal Courts Can Hear!"
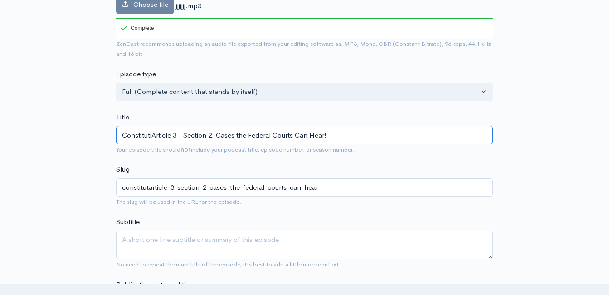
type input "constitutiarticle-3-section-2-cases-the-federal-courts-can-hear"
type input "ConstitutionArticle 3 - Section 2: Cases the Federal Courts Can Hear!"
type input "constitutionarticle-3-section-2-cases-the-federal-courts-can-hear"
type input "ConstitutionaArticle 3 - Section 2: Cases the Federal Courts Can Hear!"
type input "constitutionaarticle-3-section-2-cases-the-federal-courts-can-hear"
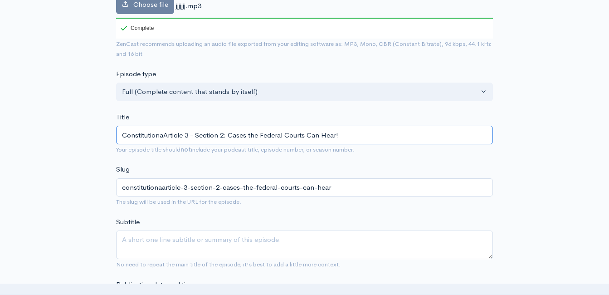
type input "ConstitutionalArticle 3 - Section 2: Cases the Federal Courts Can Hear!"
type input "constitutionalarticle-3-section-2-cases-the-federal-courts-can-hear"
type input "Constitutional Article 3 - Section 2: Cases the Federal Courts Can Hear!"
type input "constitutional-article-3-section-2-cases-the-federal-courts-can-hear"
type input "Constitutional DArticle 3 - Section 2: Cases the Federal Courts Can Hear!"
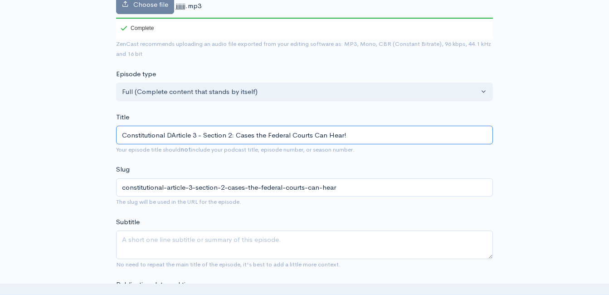
type input "constitutional-darticle-3-section-2-cases-the-federal-courts-can-hear"
type input "Constitutional DeArticle 3 - Section 2: Cases the Federal Courts Can Hear!"
type input "constitutional-dearticle-3-section-2-cases-the-federal-courts-can-hear"
type input "Constitutional DeeArticle 3 - Section 2: Cases the Federal Courts Can Hear!"
type input "constitutional-deearticle-3-section-2-cases-the-federal-courts-can-hear"
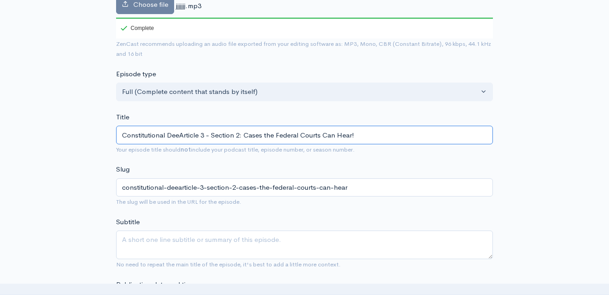
type input "Constitutional DeepArticle 3 - Section 2: Cases the Federal Courts Can Hear!"
type input "constitutional-deeparticle-3-section-2-cases-the-federal-courts-can-hear"
type input "Constitutional Deep Article 3 - Section 2: Cases the Federal Courts Can Hear!"
type input "constitutional-deep-article-3-section-2-cases-the-federal-courts-can-hear"
type input "Constitutional Deep DArticle 3 - Section 2: Cases the Federal Courts Can Hear!"
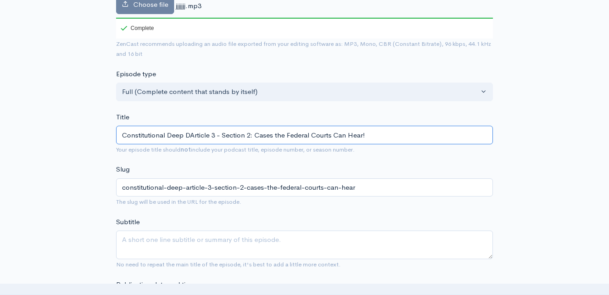
type input "constitutional-deep-darticle-3-section-2-cases-the-federal-courts-can-hear"
type input "Constitutional Deep DiArticle 3 - Section 2: Cases the Federal Courts Can Hear!"
type input "constitutional-deep-diarticle-3-section-2-cases-the-federal-courts-can-hear"
type input "Constitutional Deep DivArticle 3 - Section 2: Cases the Federal Courts Can Hear!"
type input "constitutional-deep-divarticle-3-section-2-cases-the-federal-courts-can-hear"
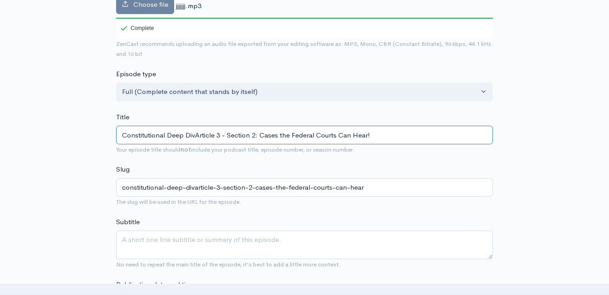
type input "Constitutional Deep DiveArticle 3 - Section 2: Cases the Federal Courts Can Hea…"
type input "constitutional-deep-divearticle-3-section-2-cases-the-federal-courts-can-hear"
type input "Constitutional Deep DivesArticle 3 - Section 2: Cases the Federal Courts Can He…"
type input "constitutional-deep-divesarticle-3-section-2-cases-the-federal-courts-can-hear"
type input "Constitutional Deep Dives wArticle 3 - Section 2: Cases the Federal Courts Can …"
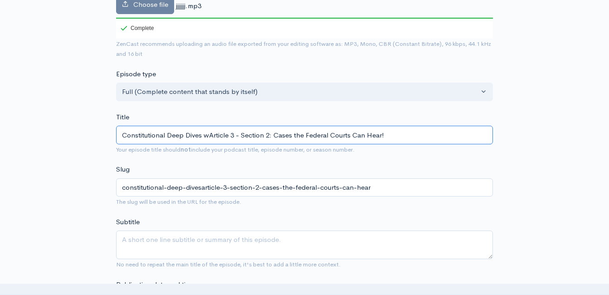
type input "constitutional-deep-dives-warticle-3-section-2-cases-the-federal-courts-can-hear"
type input "Constitutional Deep Dives wiArticle 3 - Section 2: Cases the Federal Courts Can…"
type input "constitutional-deep-dives-wiarticle-3-section-2-cases-the-federal-courts-can-he…"
type input "Constitutional Deep Dives withArticle 3 - Section 2: Cases the Federal Courts C…"
type input "constitutional-deep-dives-witharticle-3-section-2-cases-the-federal-courts-can-…"
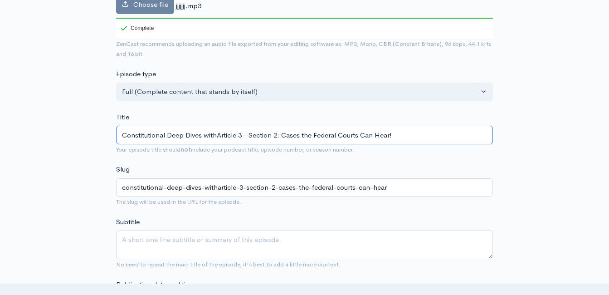
type input "Constitutional Deep Dives with Article 3 - Section 2: Cases the Federal Courts …"
type input "constitutional-deep-dives-with-article-3-section-2-cases-the-federal-courts-can…"
type input "Constitutional Deep Dives with EArticle 3 - Section 2: Cases the Federal Courts…"
type input "constitutional-deep-dives-with-earticle-3-section-2-cases-the-federal-courts-ca…"
type input "Constitutional Deep Dives with EriArticle 3 - Section 2: Cases the Federal Cour…"
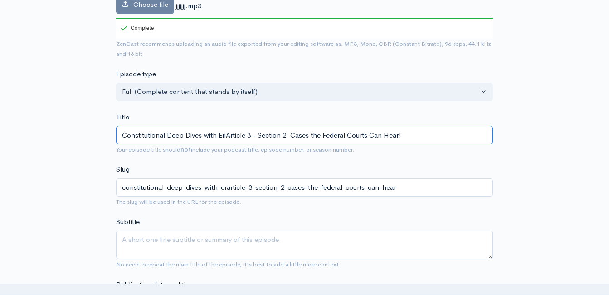
type input "constitutional-deep-dives-with-eriarticle-3-section-2-cases-the-federal-courts-…"
type input "Constitutional Deep Dives with EricArticle 3 - Section 2: Cases the Federal Cou…"
type input "constitutional-deep-dives-with-ericarticle-3-section-2-cases-the-federal-courts…"
type input "Constitutional Deep Dives with Eric! Article 3 - Section 2: Cases the Federal C…"
type input "constitutional-deep-dives-with-eric-article-3-section-2-cases-the-federal-court…"
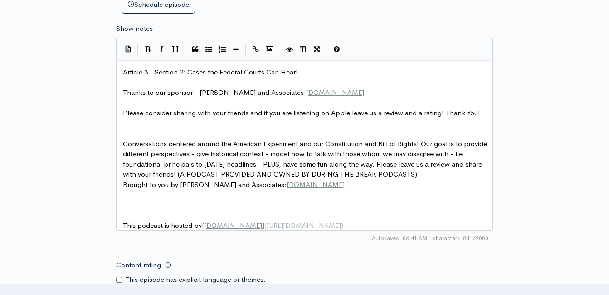
scroll to position [474, 0]
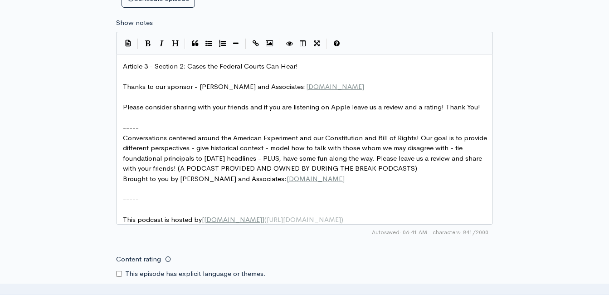
type input "Constitutional Deep Dives with Eric! Article 3 - Section 2: Cases the Federal C…"
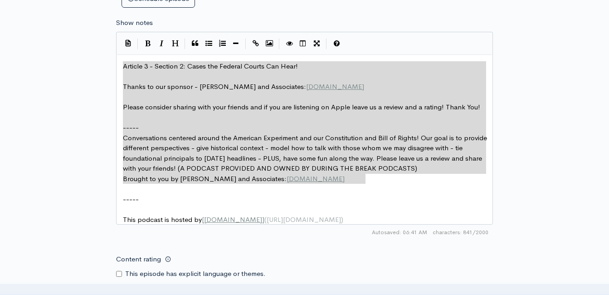
drag, startPoint x: 350, startPoint y: 172, endPoint x: 116, endPoint y: 65, distance: 256.7
type textarea "​Article 3 - Section 2: Cases the Federal Courts Can Hear! Thanks to our sponso…"
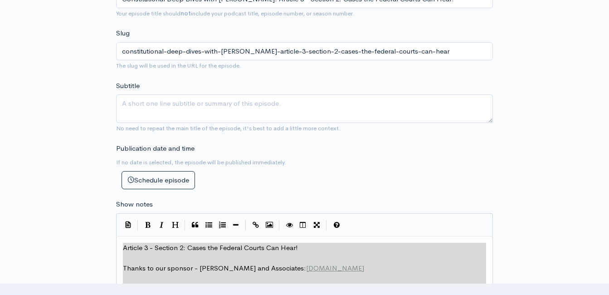
scroll to position [0, 0]
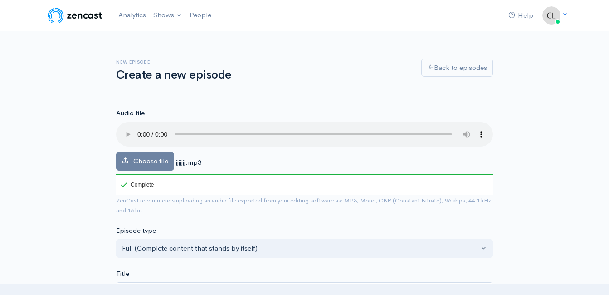
type textarea "Article 3 - Section 2: Cases the Federal Courts Can Hear! Thanks to our sponsor…"
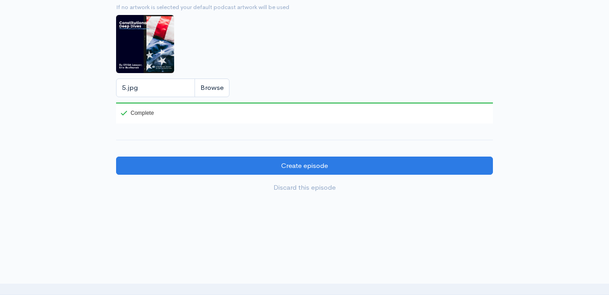
scroll to position [816, 0]
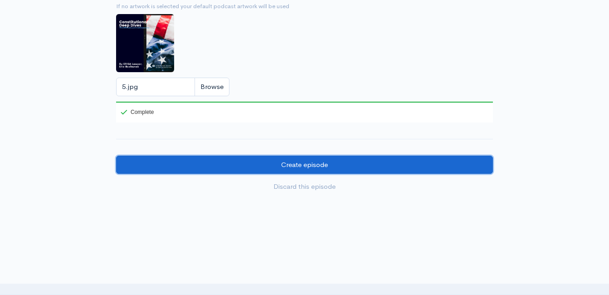
click at [289, 166] on input "Create episode" at bounding box center [304, 165] width 377 height 19
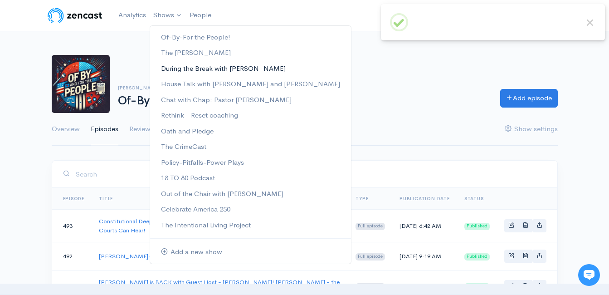
click at [182, 70] on link "During the Break with [PERSON_NAME]" at bounding box center [250, 69] width 201 height 16
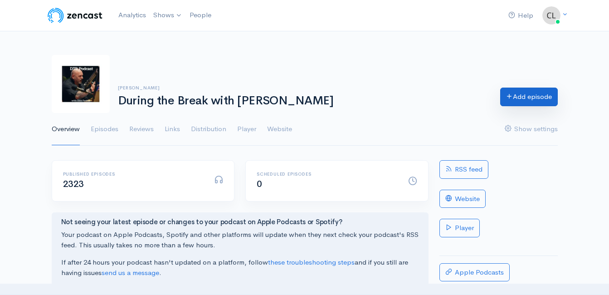
click at [526, 102] on link "Add episode" at bounding box center [529, 97] width 58 height 19
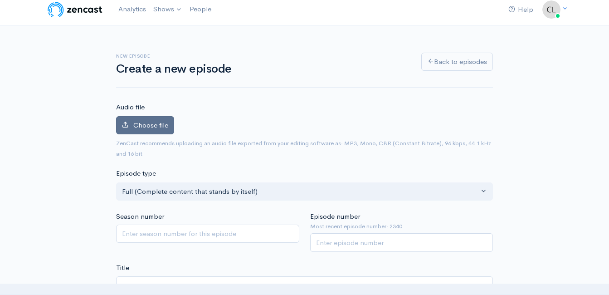
click at [149, 123] on span "Choose file" at bounding box center [150, 125] width 35 height 9
click at [0, 0] on input "Choose file" at bounding box center [0, 0] width 0 height 0
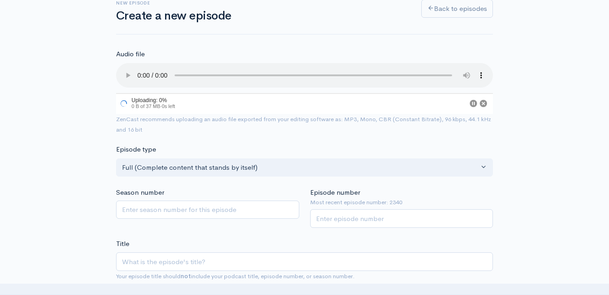
scroll to position [187, 0]
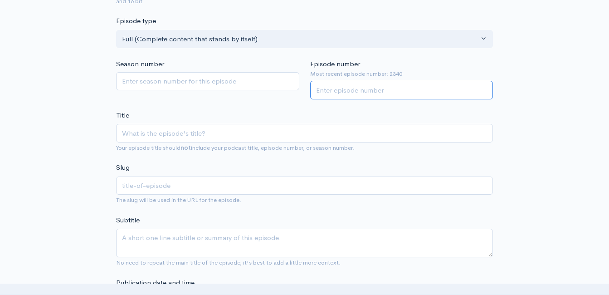
click at [333, 93] on input "Episode number" at bounding box center [401, 90] width 183 height 19
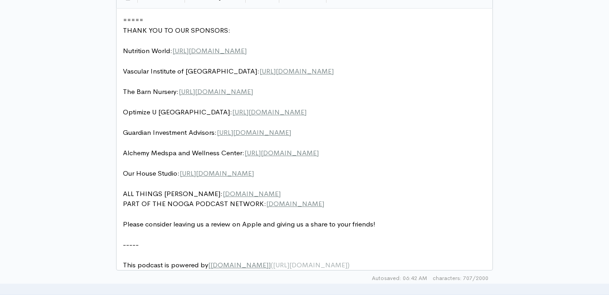
scroll to position [551, 0]
type input "2341"
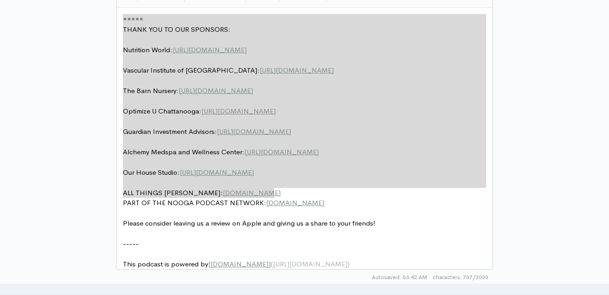
drag, startPoint x: 308, startPoint y: 192, endPoint x: 113, endPoint y: 10, distance: 266.9
type textarea "​===== THANK YOU TO OUR SPONSORS: Nutrition World: https://nutritionw.com/ Vasc…"
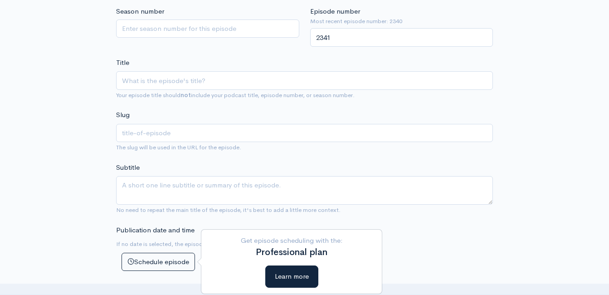
scroll to position [234, 0]
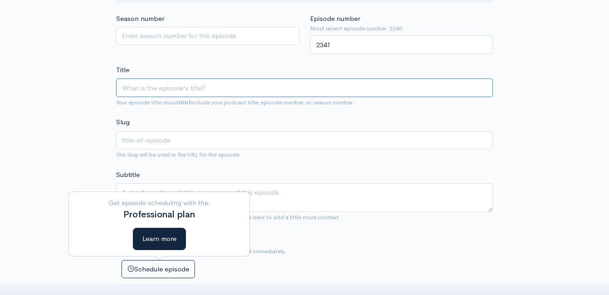
click at [172, 78] on input "Title" at bounding box center [304, 87] width 377 height 19
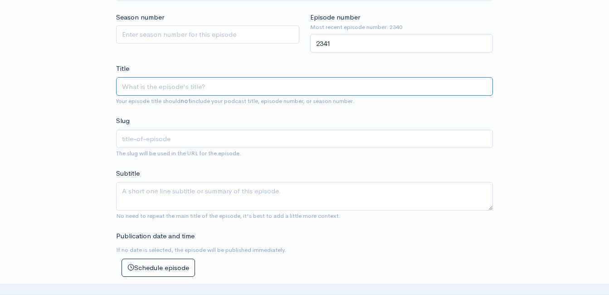
scroll to position [233, 0]
type input "C"
type input "c"
type input "Con"
type input "co"
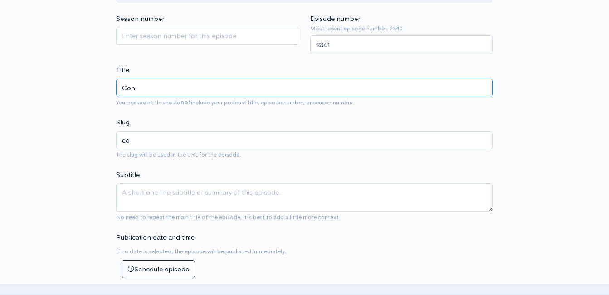
scroll to position [254, 0]
type input "con"
type input "Cons"
type input "cons"
type input "Const"
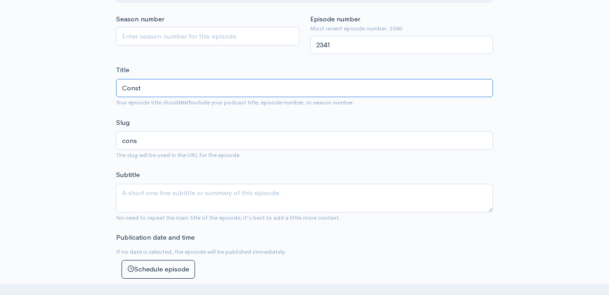
type input "const"
type input "Consti"
type input "consti"
type input "Constit"
type input "constit"
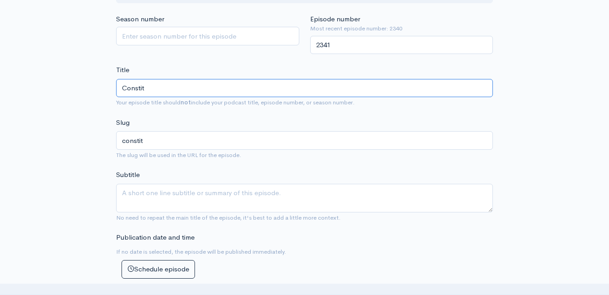
type input "Constitu"
type input "constitu"
type input "Constitut"
type input "constitut"
type input "Constituti"
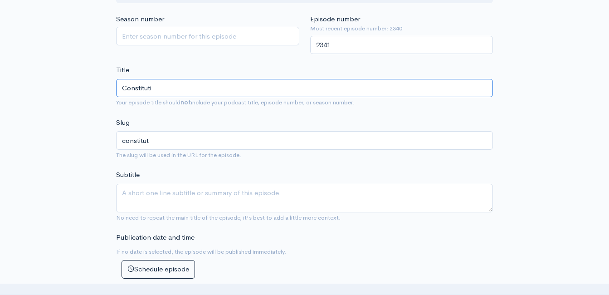
type input "constituti"
type input "Constitution"
type input "constitution"
type input "Constitutiona"
type input "constitutiona"
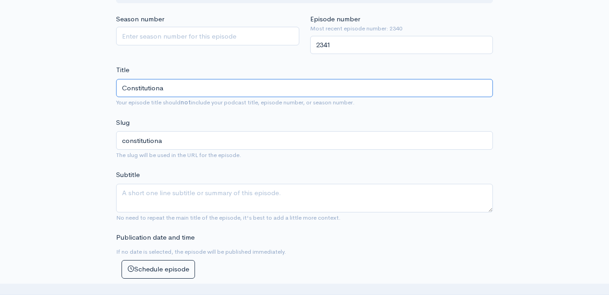
type input "Constitutional"
type input "constitutional"
type input "Constitutional D"
type input "constitutional-d"
type input "Constitutional De"
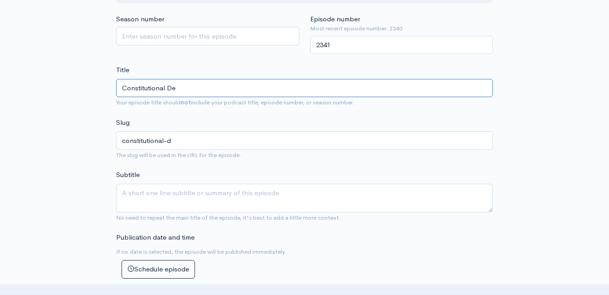
type input "constitutional-de"
type input "Constitutional Dee"
type input "constitutional-dee"
type input "Constitutional Deep"
type input "constitutional-deep"
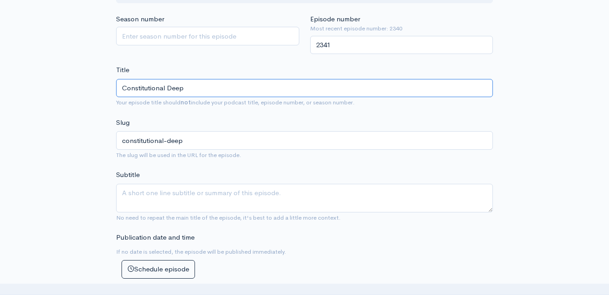
type input "Constitutional Deep D"
type input "constitutional-deep-d"
type input "Constitutional Deep Di"
type input "constitutional-deep-di"
type input "Constitutional Deep Div"
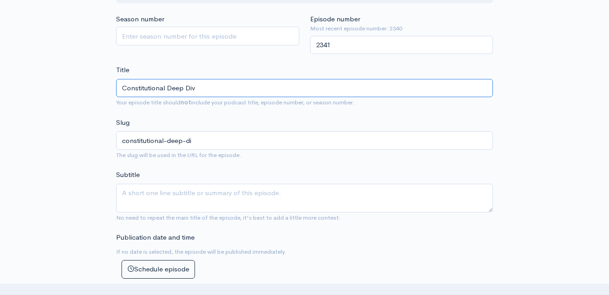
type input "constitutional-deep-div"
type input "Constitutional Deep Dive"
type input "constitutional-deep-dive"
type input "Constitutional Deep Dives"
type input "constitutional-deep-dives"
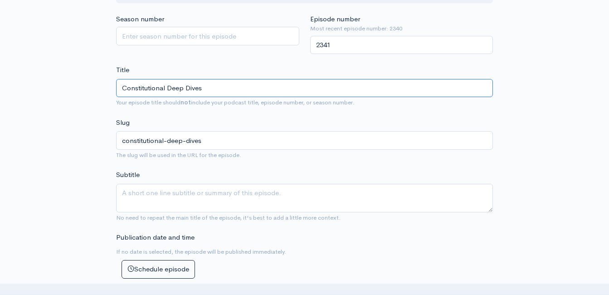
type input "Constitutional Deep Dives w"
type input "constitutional-deep-dives-w"
type input "Constitutional Deep Dives wit"
type input "constitutional-deep-dives-wi"
type input "Constitutional Deep Dives with"
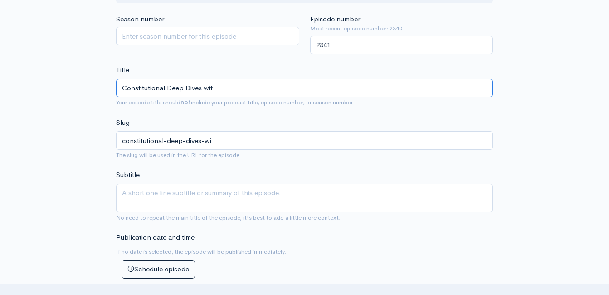
type input "constitutional-deep-dives-wit"
type input "Constitutional Deep Dives with"
type input "constitutional-deep-dives-with"
type input "Constitutional Deep Dives with E"
type input "constitutional-deep-dives-with-e"
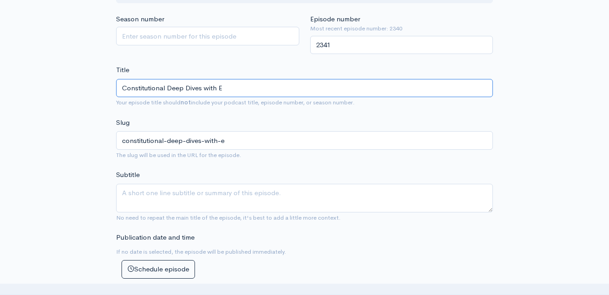
type input "Constitutional Deep Dives with Er"
type input "constitutional-deep-dives-with-er"
type input "Constitutional Deep Dives with Eri"
type input "constitutional-deep-dives-with-eri"
type input "Constitutional Deep Dives with Erid"
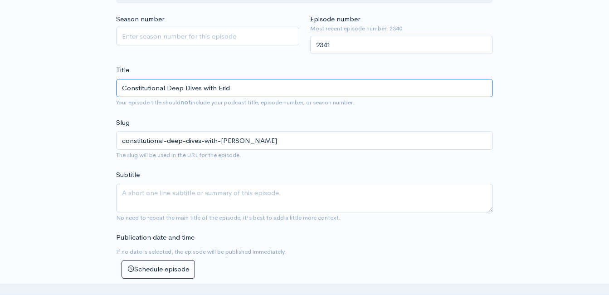
type input "constitutional-deep-dives-with-erid"
type input "Constitutional Deep Dives with Eri"
type input "constitutional-deep-dives-with-eri"
type input "Constitutional Deep Dives with Erid"
type input "constitutional-deep-dives-with-erid"
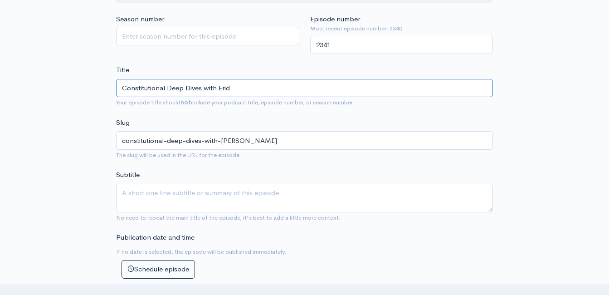
type input "Constitutional Deep Dives with Eri"
type input "constitutional-deep-dives-with-eri"
type input "Constitutional Deep Dives with Eric"
type input "constitutional-deep-dives-with-eric"
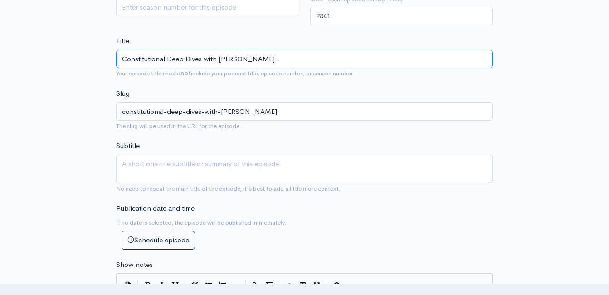
scroll to position [390, 0]
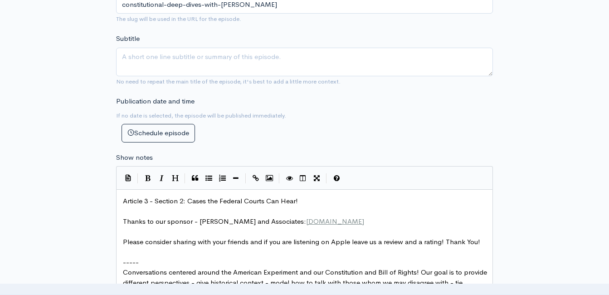
type input "Constitutional Deep Dives with Eric:"
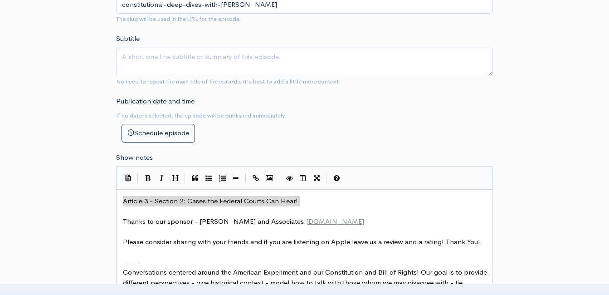
drag, startPoint x: 297, startPoint y: 200, endPoint x: 124, endPoint y: 197, distance: 172.8
type textarea "​Article 3 - Section 2: Cases the Federal Courts Can Hear!"
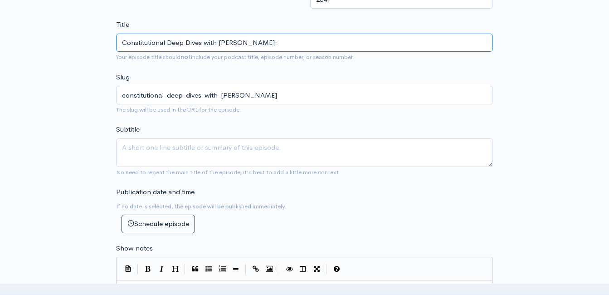
click at [291, 46] on input "Constitutional Deep Dives with Eric:" at bounding box center [304, 43] width 377 height 19
paste input "Article 3 - Section 2: Cases the Federal Courts Can Hear!"
type input "Constitutional Deep Dives with Eric: Article 3 - Section 2: Cases the Federal C…"
type textarea "Article 3 - Section 2: Cases the Federal Courts Can Hear!"
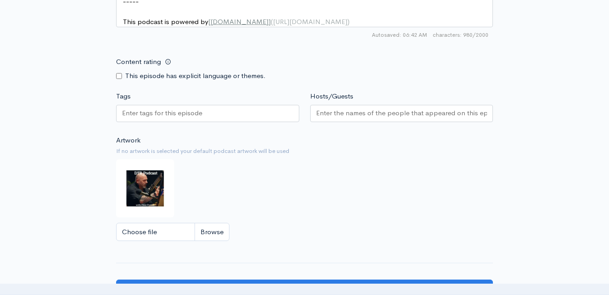
type input "Constitutional Deep Dives with Eric: Article 3 - Section 2: Cases the Federal C…"
type input "constitutional-deep-dives-with-eric-article-3-section-2-cases-the-federal-court…"
click at [222, 239] on input "Choose file" at bounding box center [172, 232] width 113 height 19
type input "C:\fakepath\5.jpg"
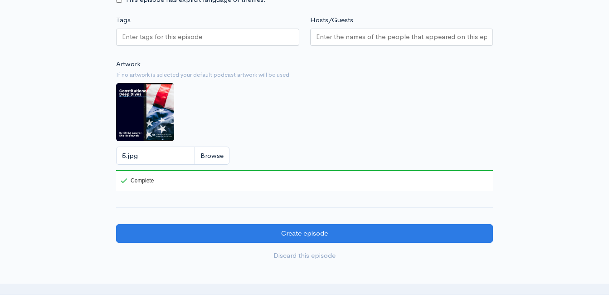
scroll to position [844, 0]
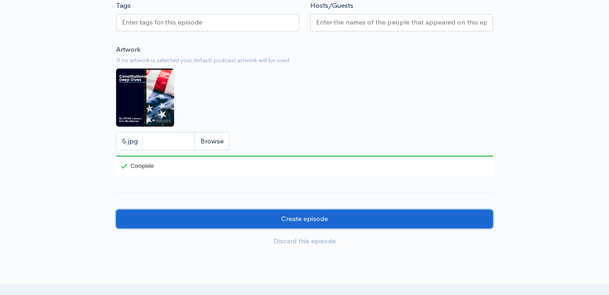
click at [373, 225] on input "Create episode" at bounding box center [304, 218] width 377 height 19
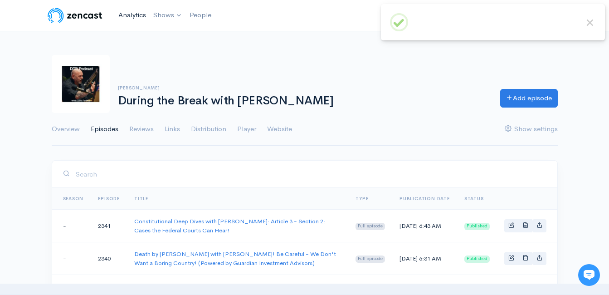
click at [132, 14] on link "Analytics" at bounding box center [132, 14] width 35 height 19
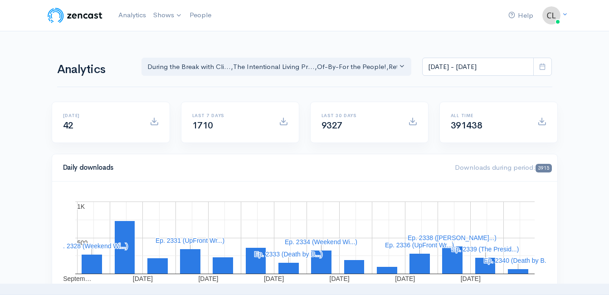
click at [341, 46] on div "Analytics During the Break with Cli... The Intentional Living Pr... Of-By-For t…" at bounding box center [304, 66] width 495 height 44
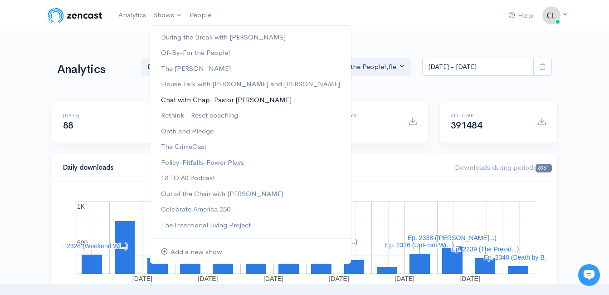
click at [195, 99] on link "Chat with Chap: Pastor [PERSON_NAME]" at bounding box center [250, 100] width 201 height 16
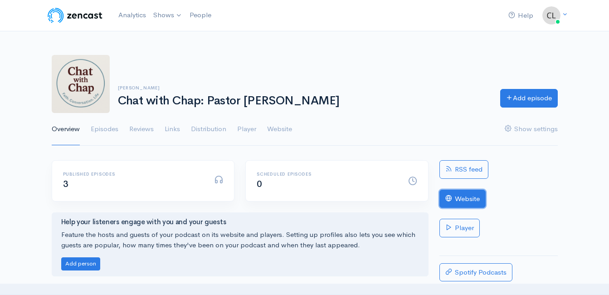
click at [475, 200] on link "Website" at bounding box center [462, 199] width 46 height 19
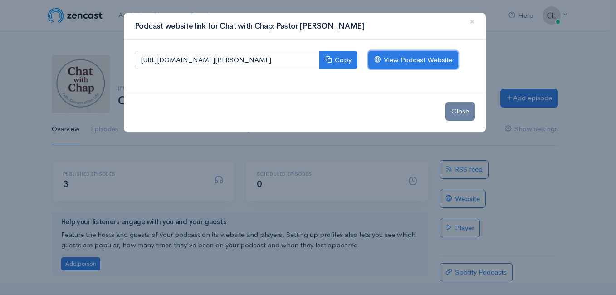
click at [390, 62] on link "View Podcast Website" at bounding box center [413, 60] width 90 height 19
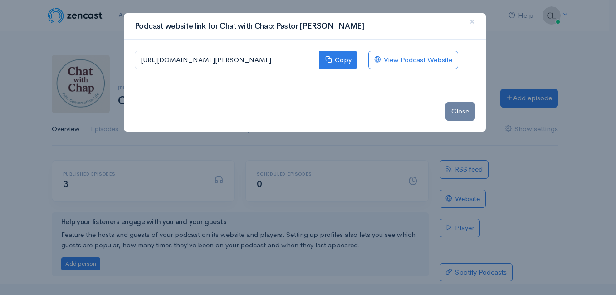
click at [94, 40] on div "Podcast website link for Chat with Chap: Pastor [PERSON_NAME] × [URL][DOMAIN_NA…" at bounding box center [308, 147] width 616 height 295
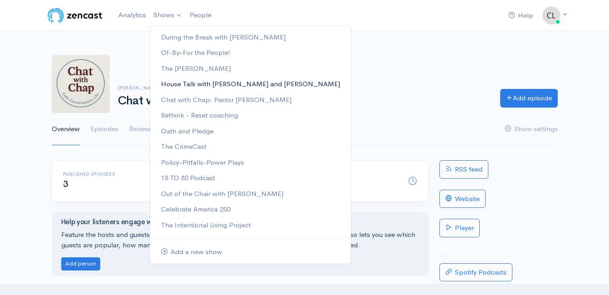
click at [172, 87] on link "House Talk with [PERSON_NAME] and [PERSON_NAME]" at bounding box center [250, 84] width 201 height 16
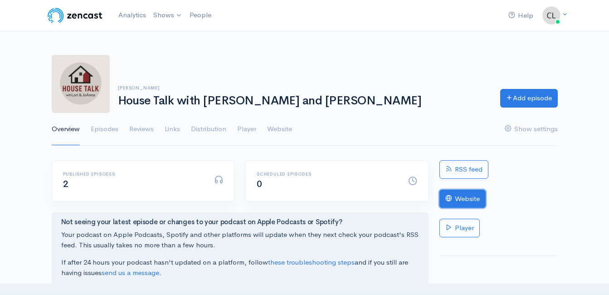
click at [469, 191] on link "Website" at bounding box center [462, 199] width 46 height 19
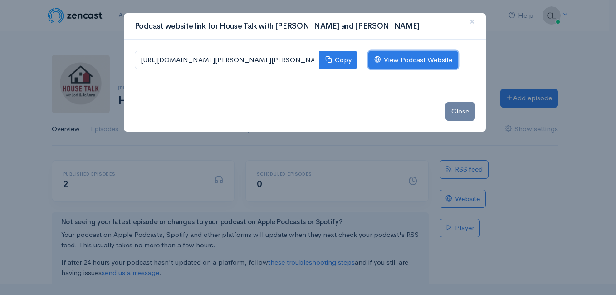
click at [432, 62] on link "View Podcast Website" at bounding box center [413, 60] width 90 height 19
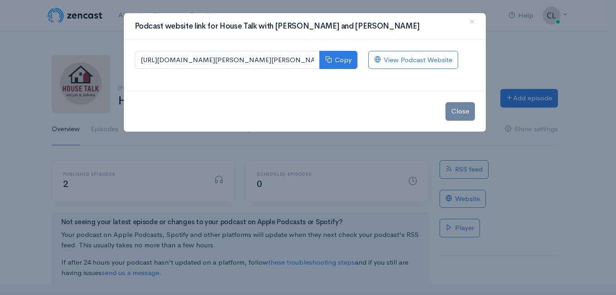
click at [101, 22] on div "Podcast website link for House Talk with [PERSON_NAME] and [PERSON_NAME] × [URL…" at bounding box center [308, 147] width 616 height 295
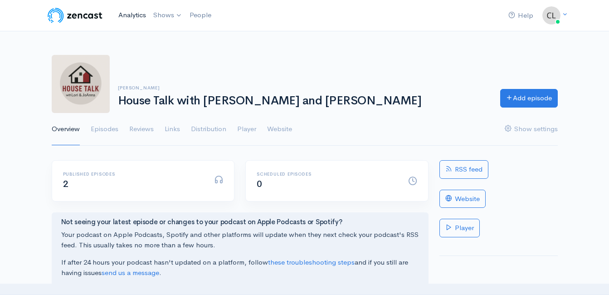
click at [128, 11] on link "Analytics" at bounding box center [132, 14] width 35 height 19
